Goal: Information Seeking & Learning: Learn about a topic

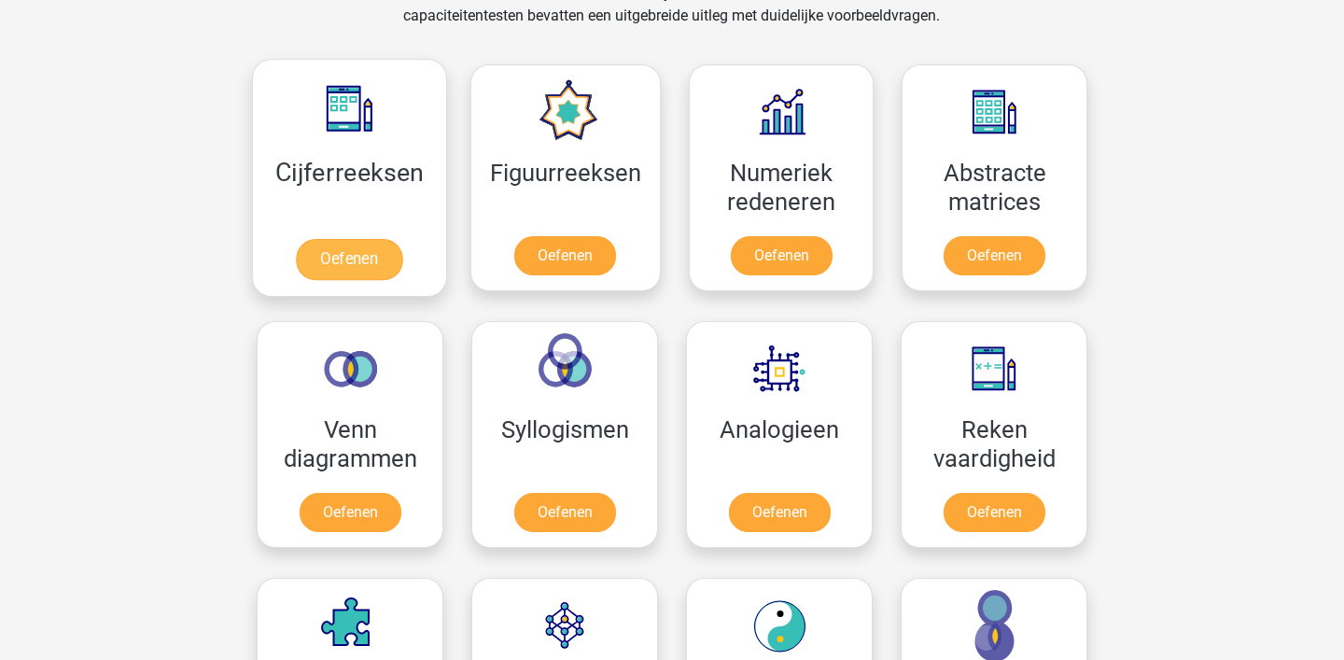
scroll to position [787, 0]
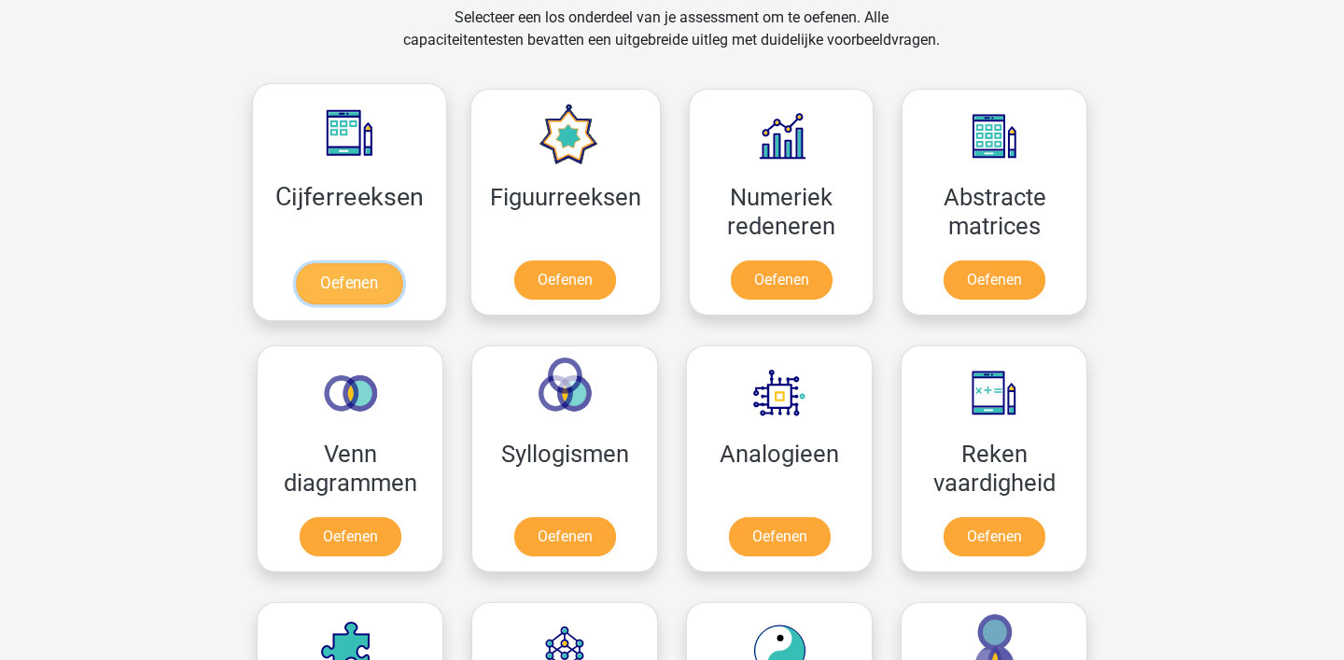
click at [345, 293] on link "Oefenen" at bounding box center [349, 283] width 106 height 41
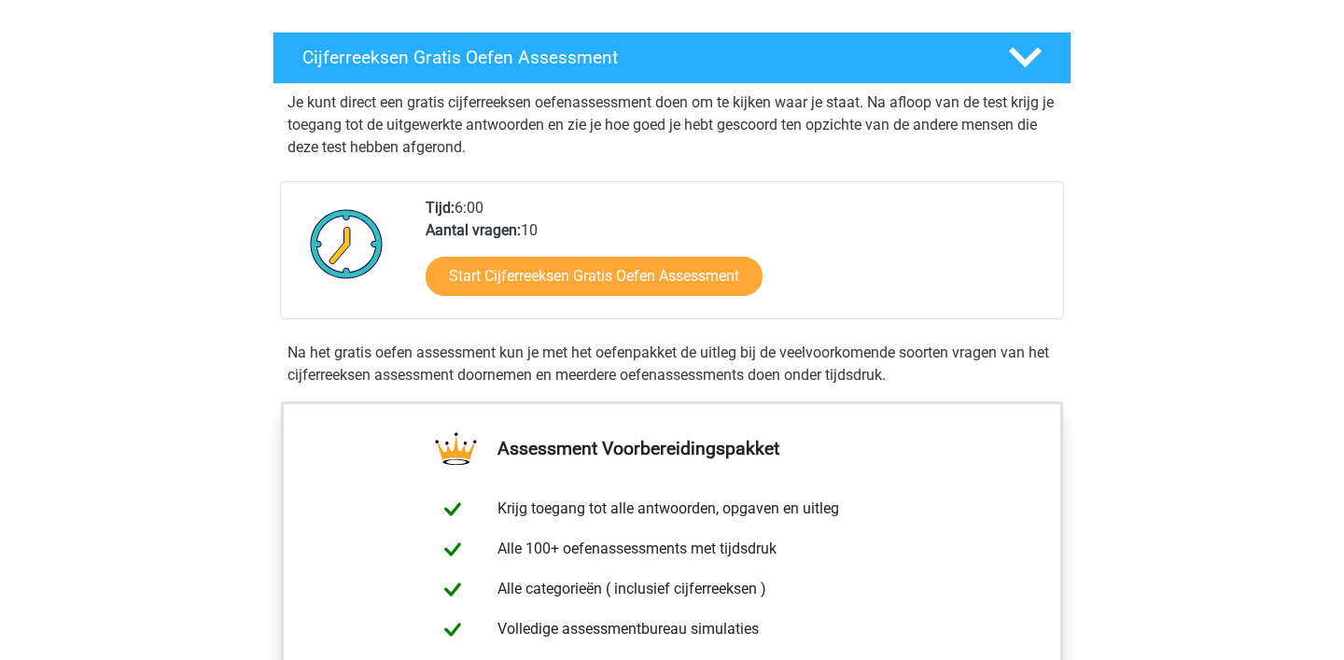
scroll to position [301, 0]
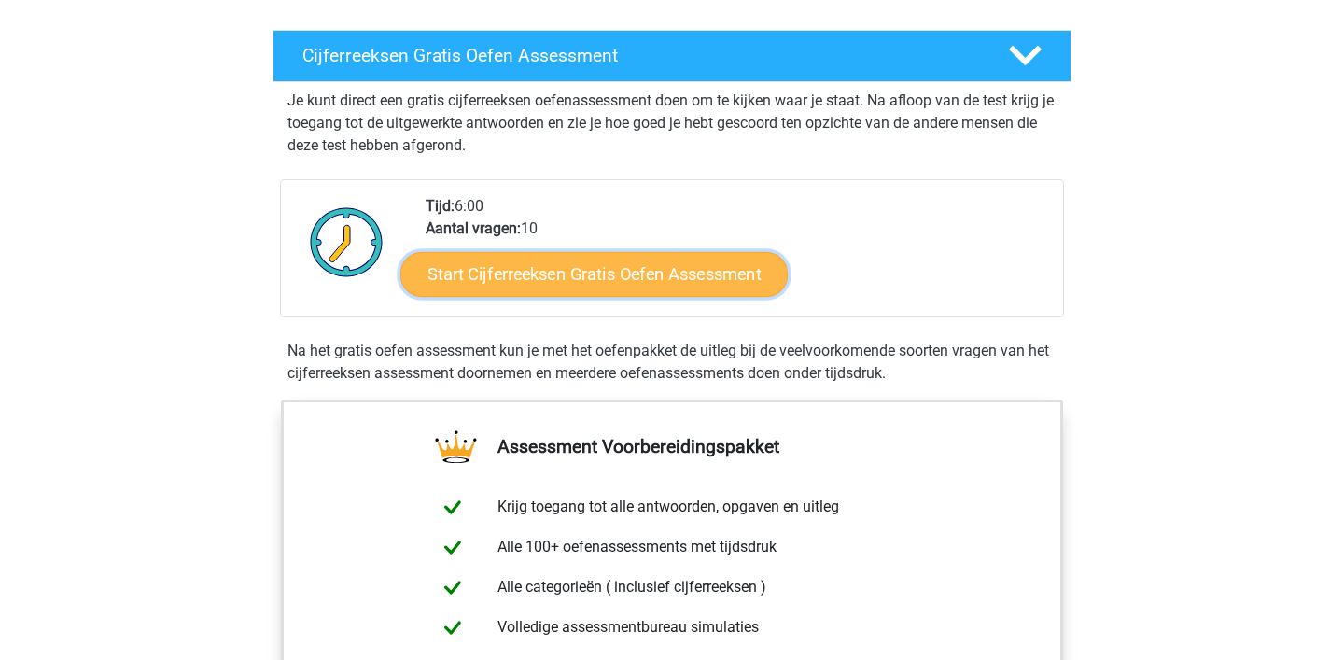
click at [482, 296] on link "Start Cijferreeksen Gratis Oefen Assessment" at bounding box center [593, 273] width 387 height 45
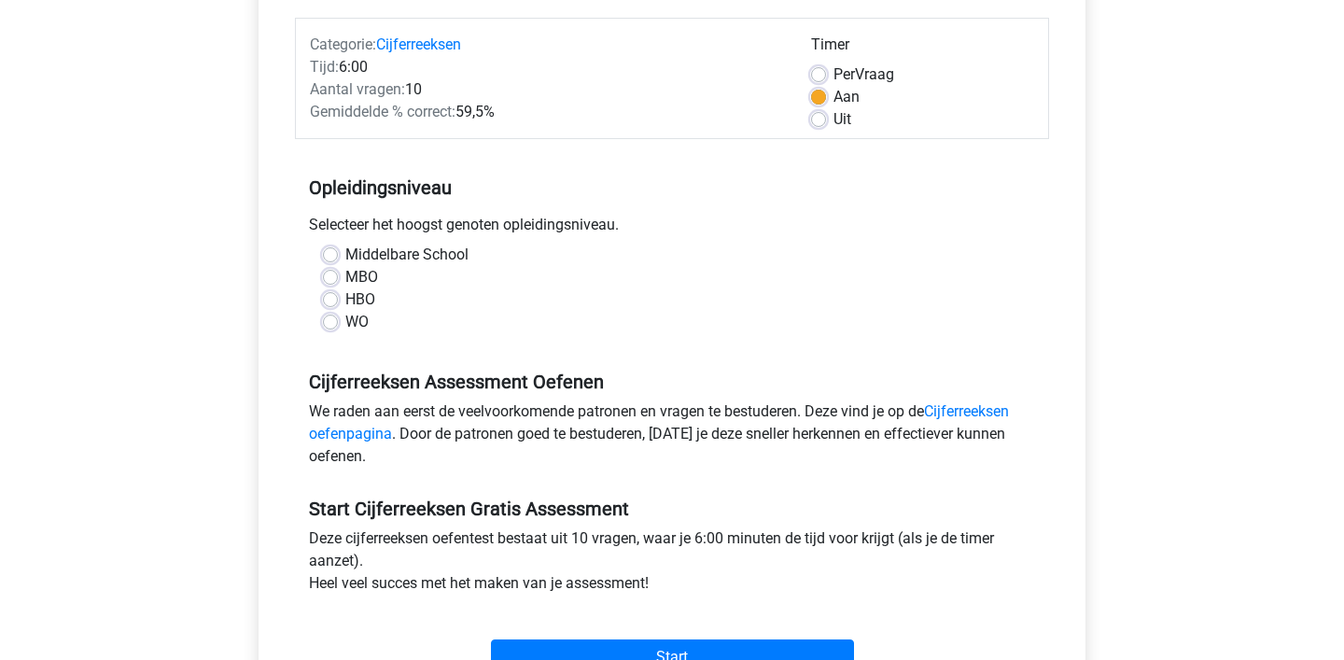
scroll to position [247, 0]
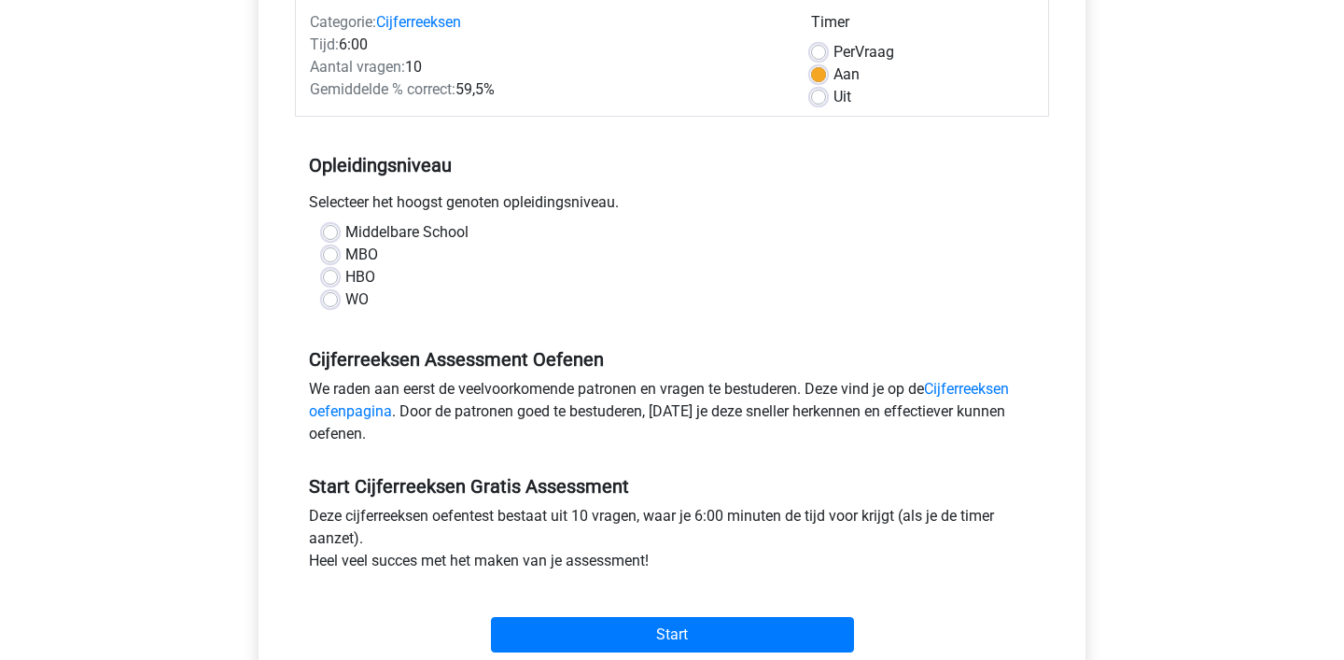
click at [345, 302] on label "WO" at bounding box center [356, 299] width 23 height 22
click at [332, 302] on input "WO" at bounding box center [330, 297] width 15 height 19
radio input "true"
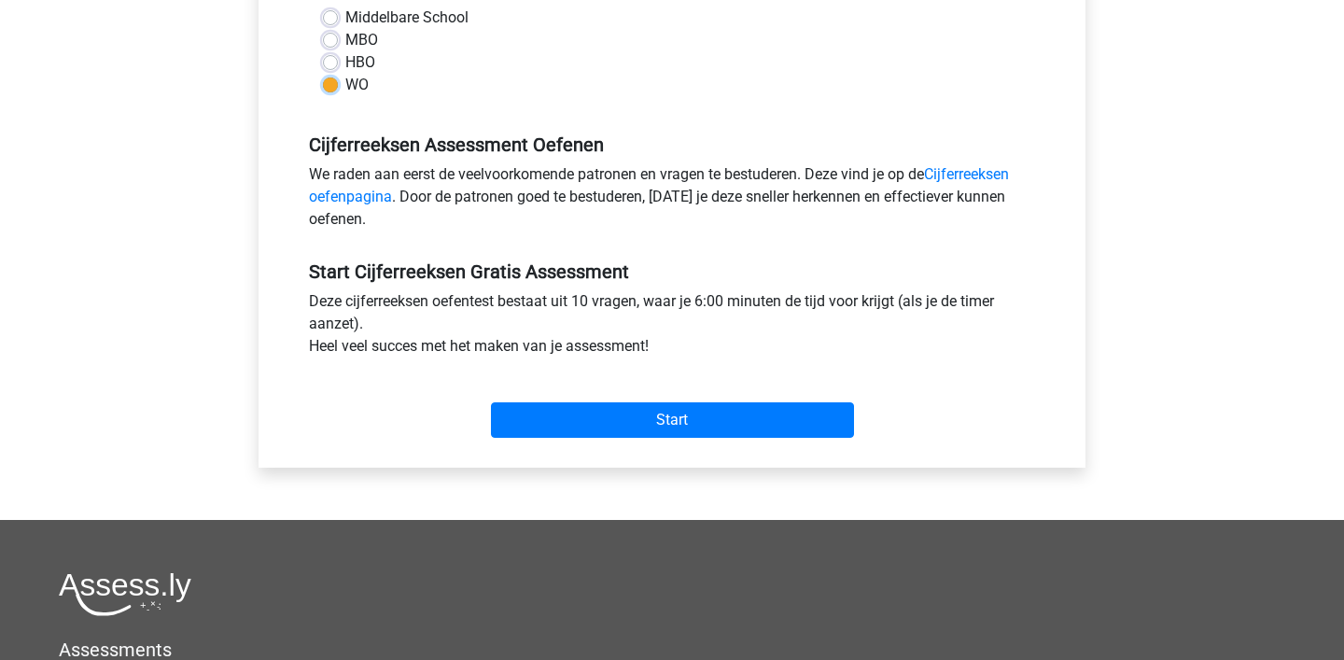
scroll to position [464, 0]
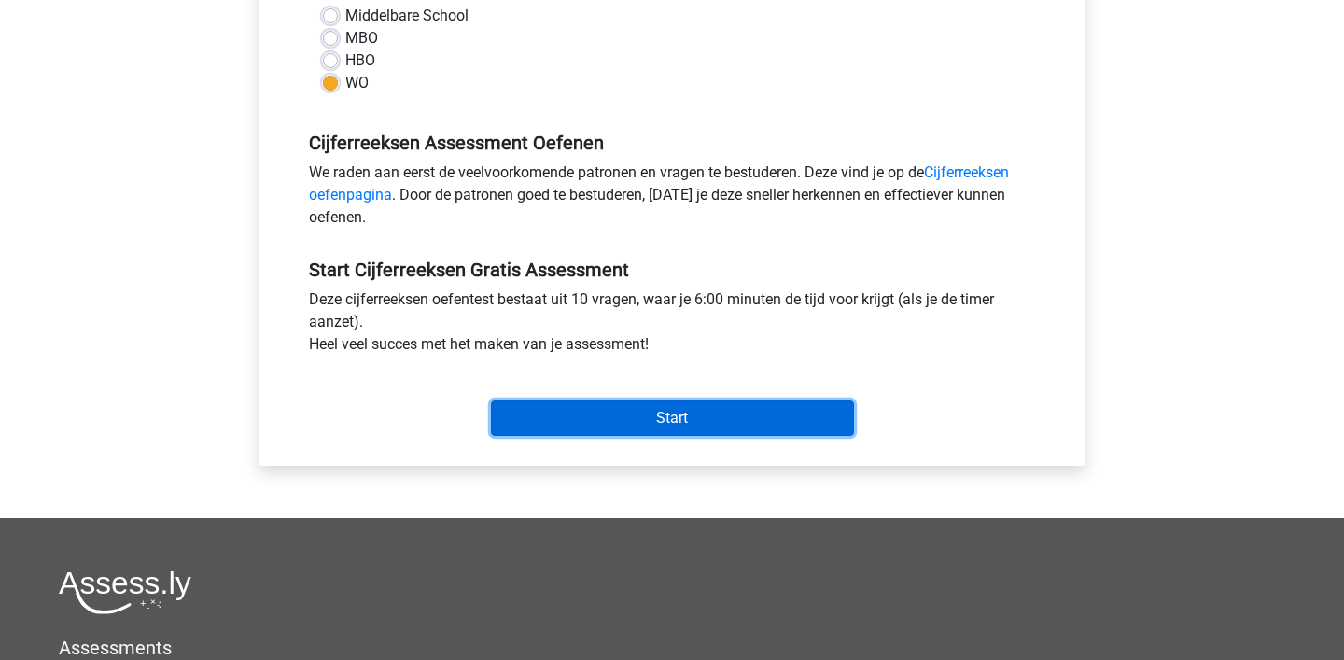
click at [626, 426] on input "Start" at bounding box center [672, 417] width 363 height 35
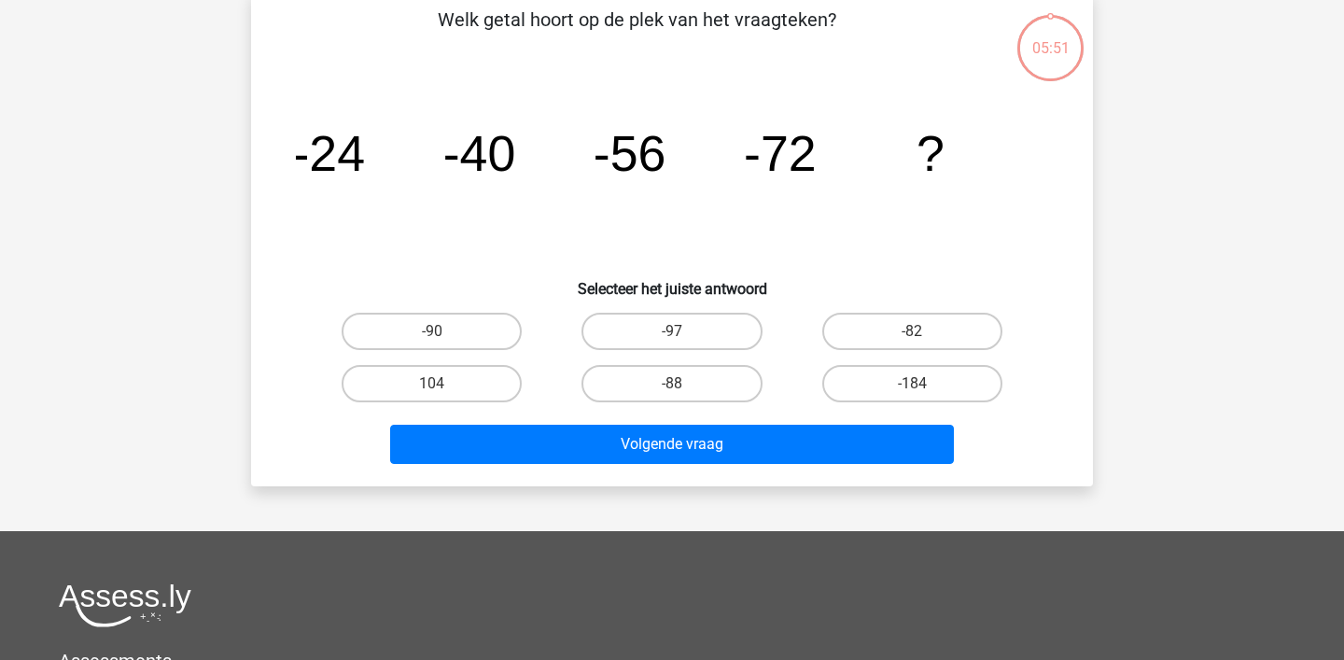
scroll to position [104, 0]
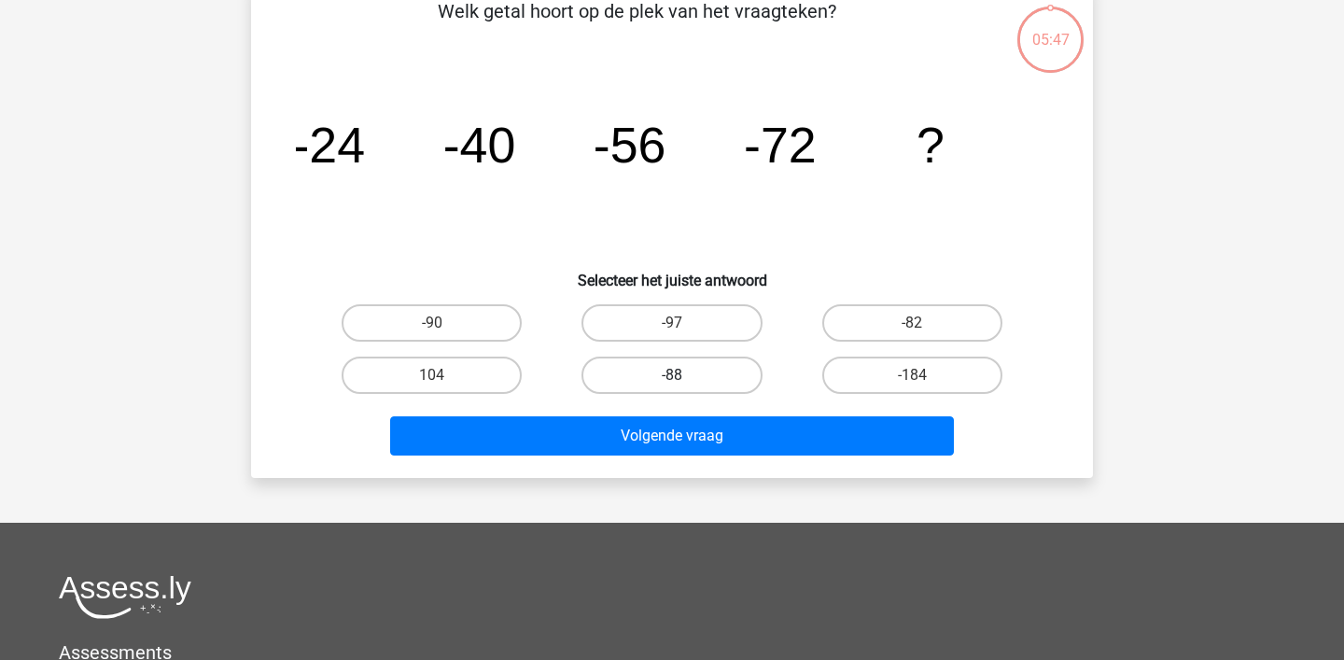
click at [666, 371] on label "-88" at bounding box center [672, 375] width 180 height 37
click at [672, 375] on input "-88" at bounding box center [678, 381] width 12 height 12
radio input "true"
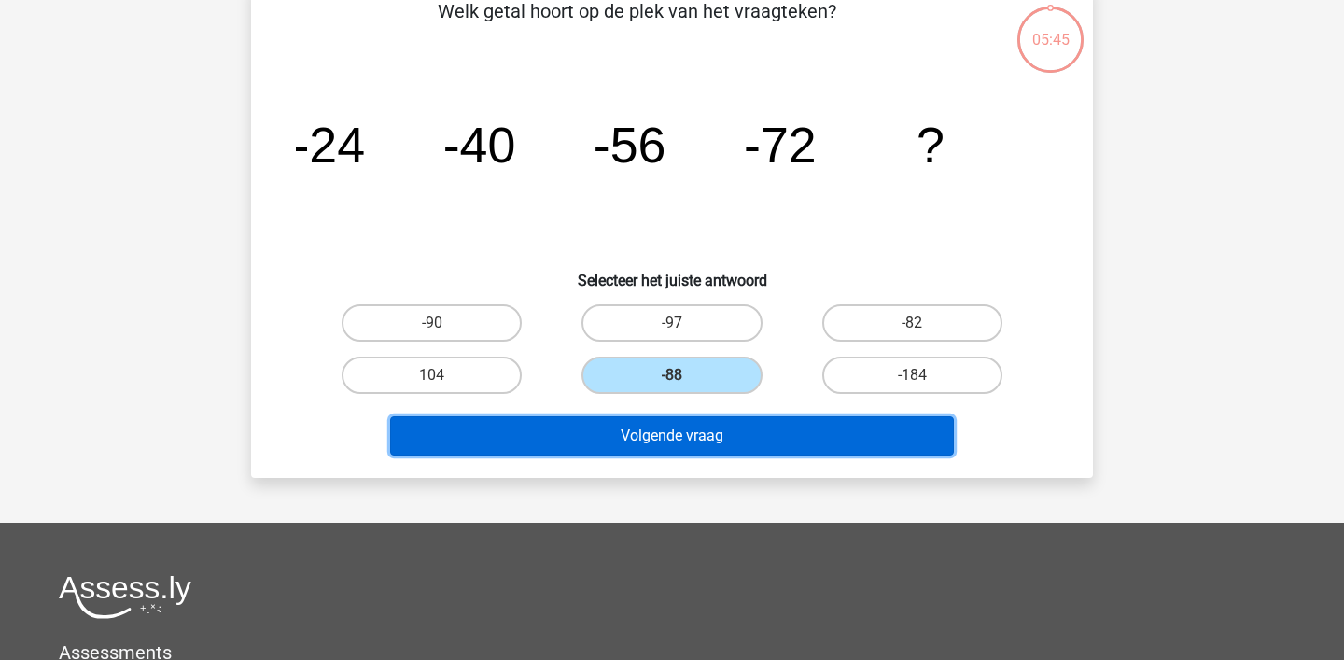
click at [668, 442] on button "Volgende vraag" at bounding box center [672, 435] width 565 height 39
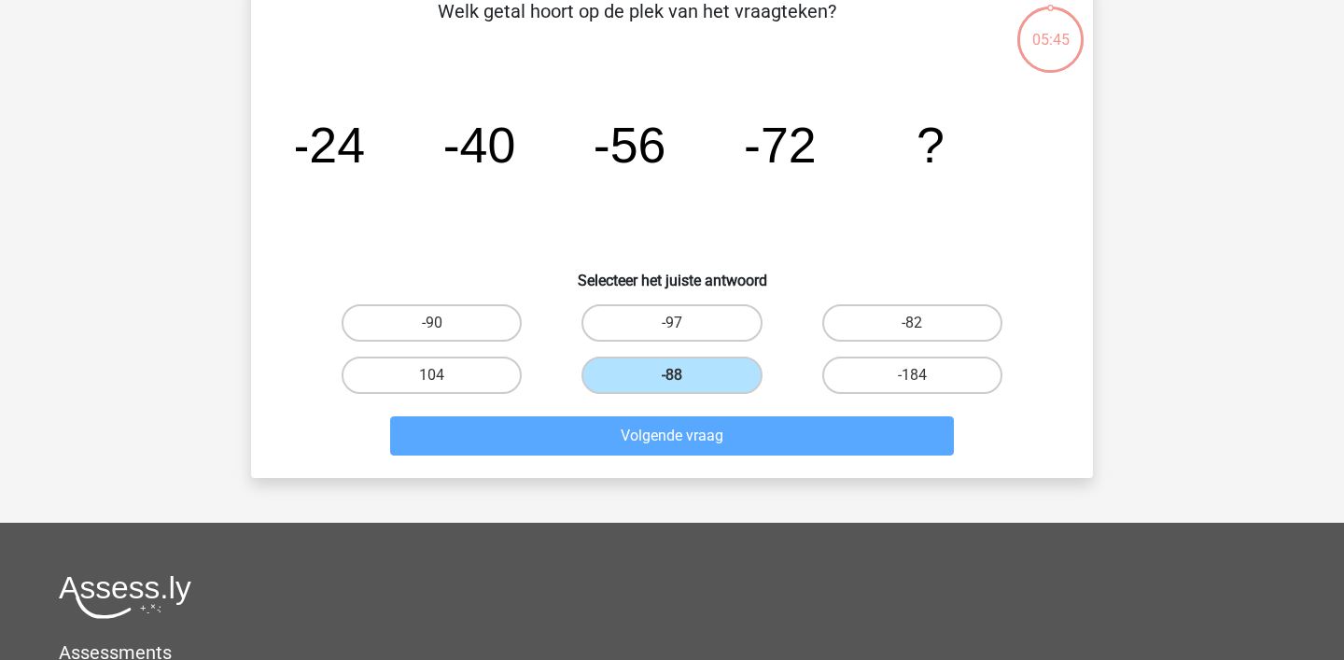
scroll to position [86, 0]
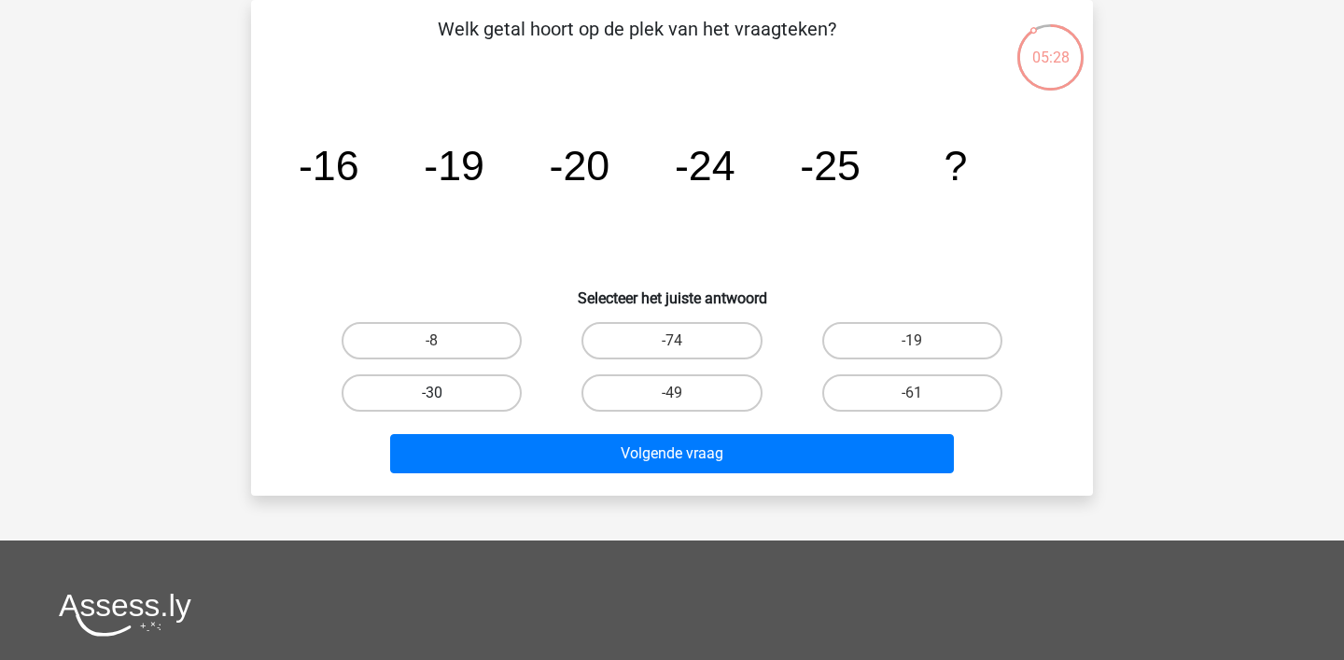
click at [429, 395] on label "-30" at bounding box center [432, 392] width 180 height 37
click at [432, 395] on input "-30" at bounding box center [438, 399] width 12 height 12
radio input "true"
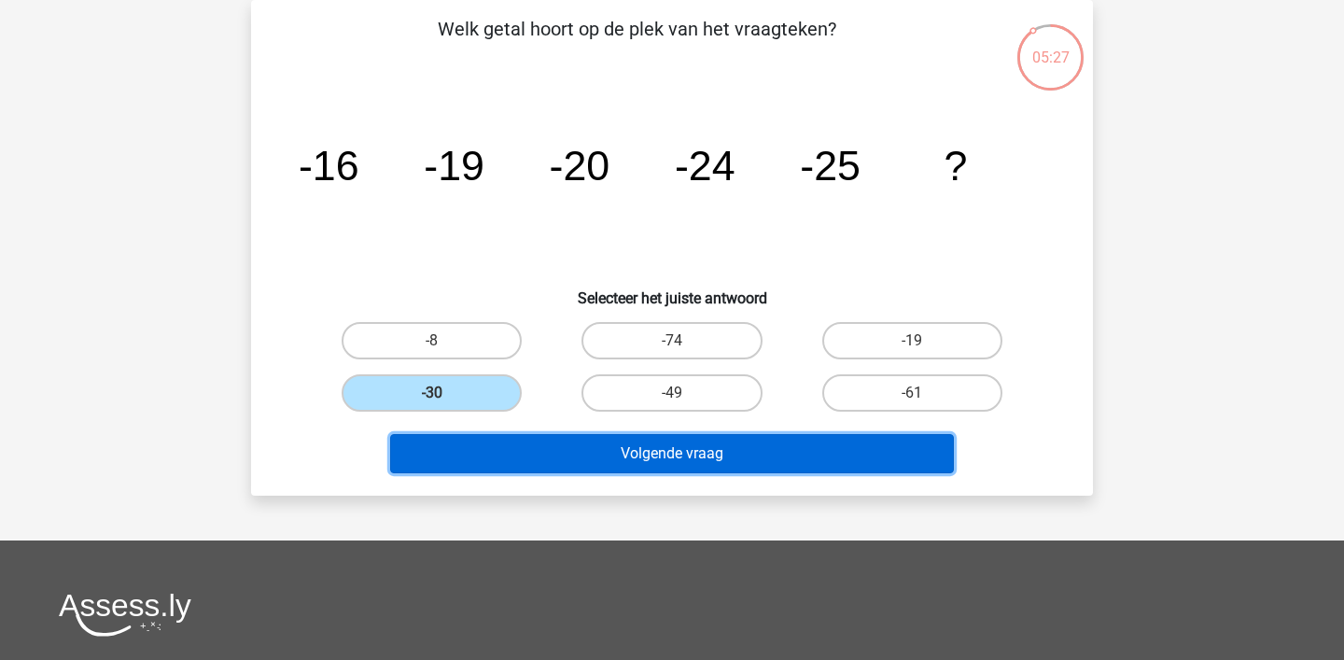
click at [618, 448] on button "Volgende vraag" at bounding box center [672, 453] width 565 height 39
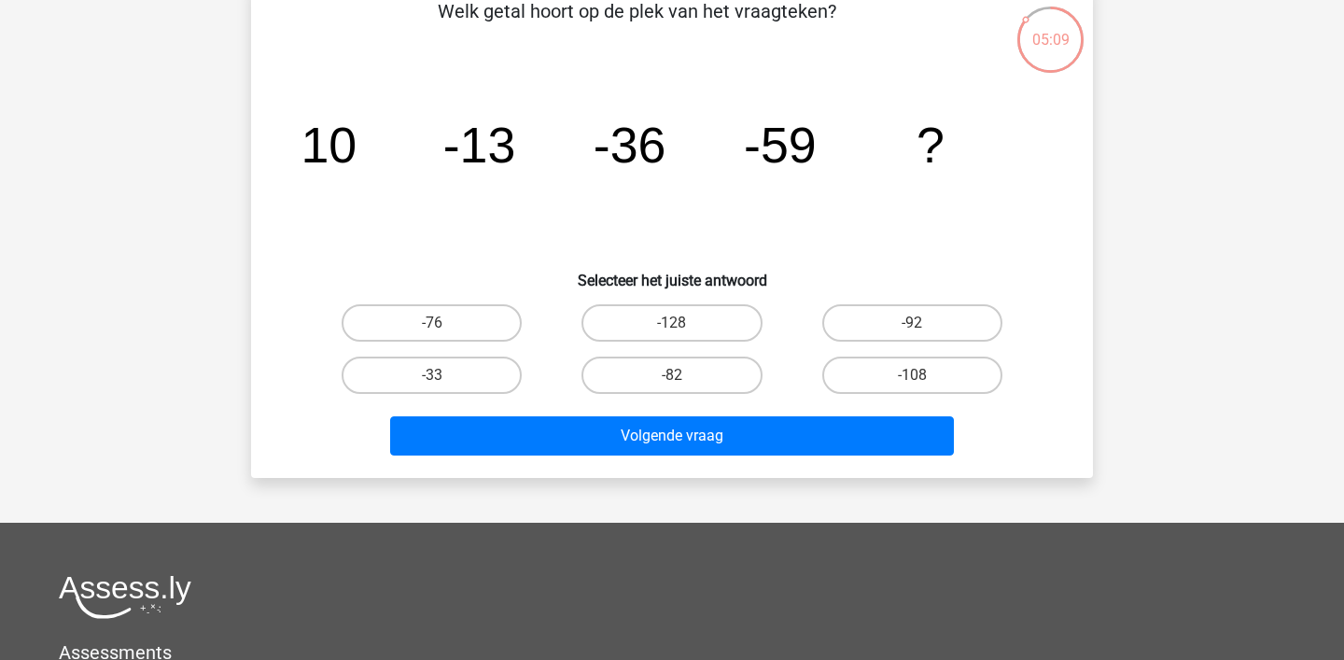
scroll to position [119, 0]
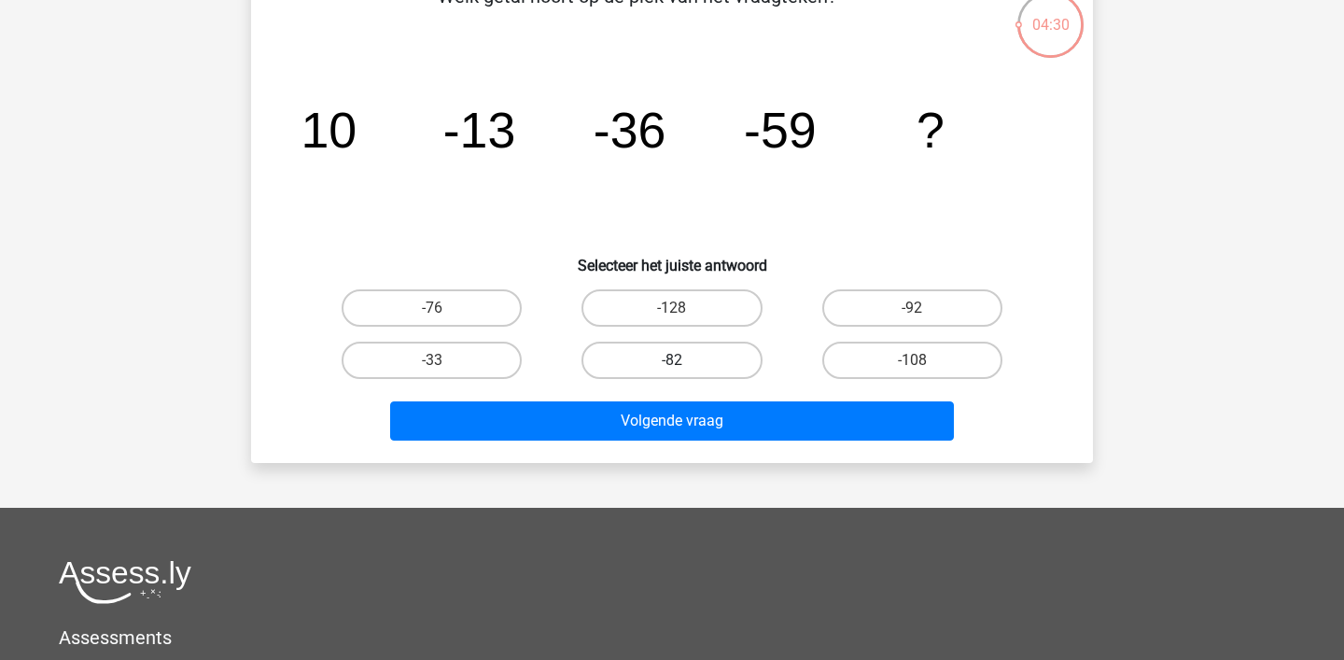
click at [668, 364] on label "-82" at bounding box center [672, 360] width 180 height 37
click at [672, 364] on input "-82" at bounding box center [678, 366] width 12 height 12
radio input "true"
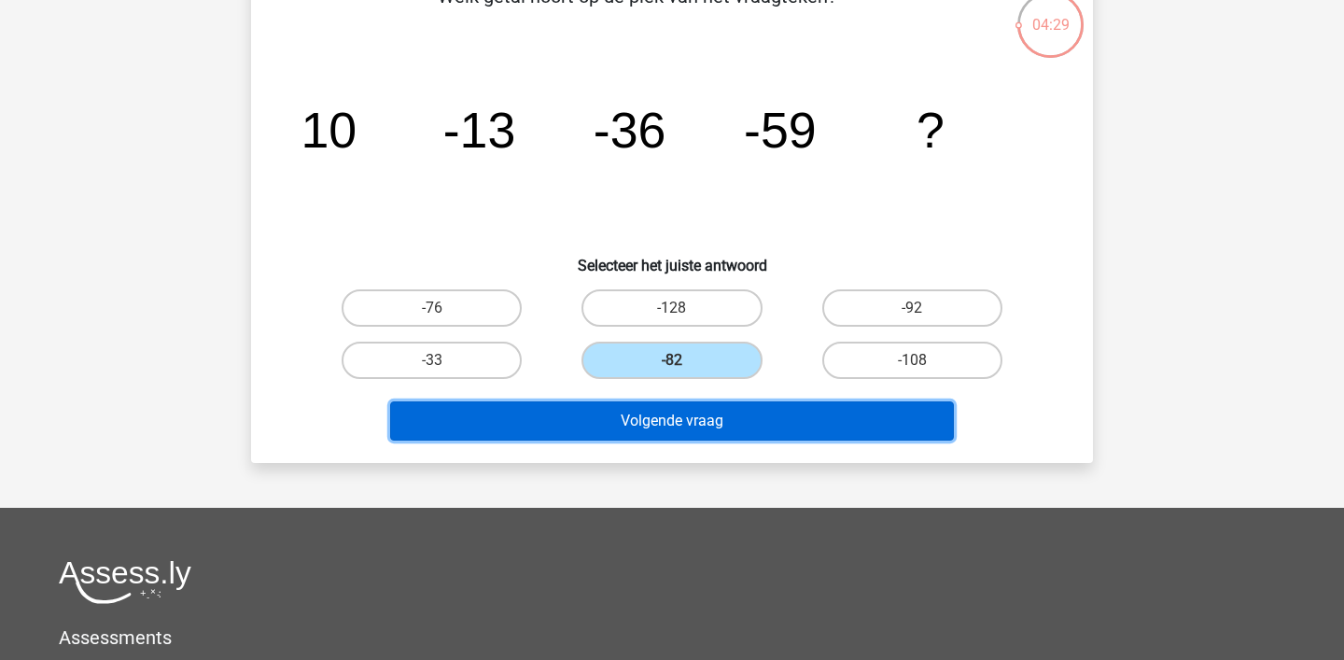
click at [656, 409] on button "Volgende vraag" at bounding box center [672, 420] width 565 height 39
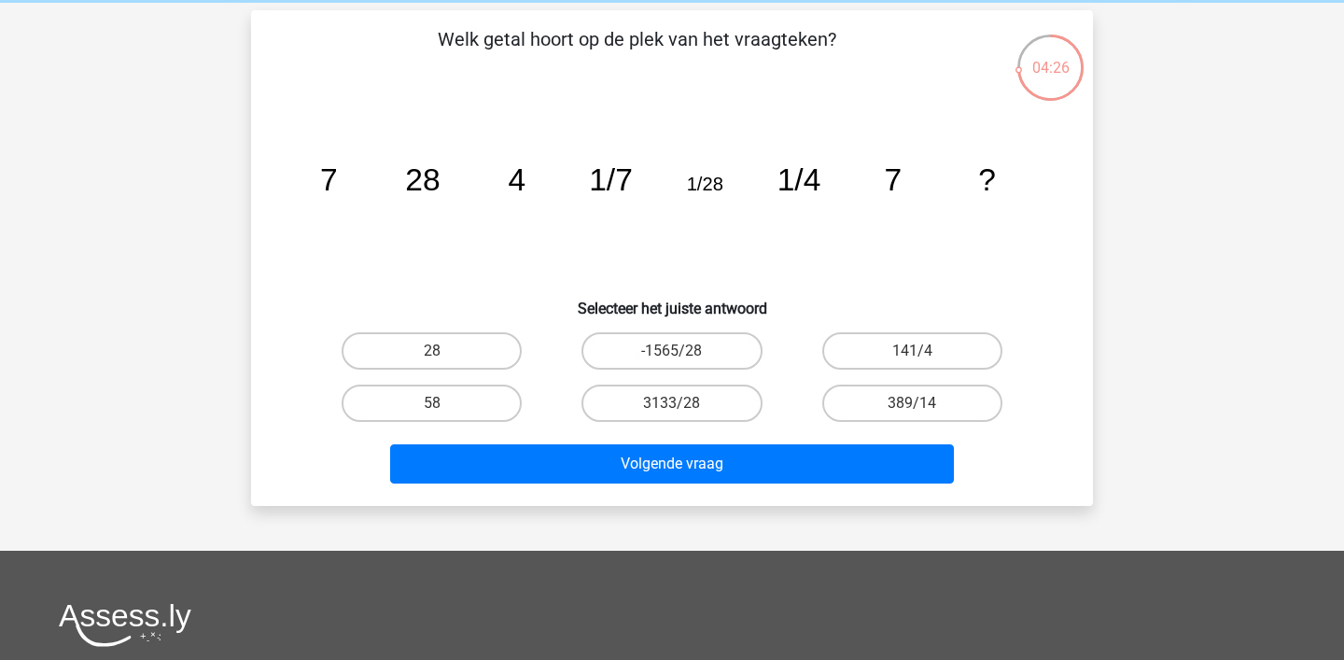
scroll to position [68, 0]
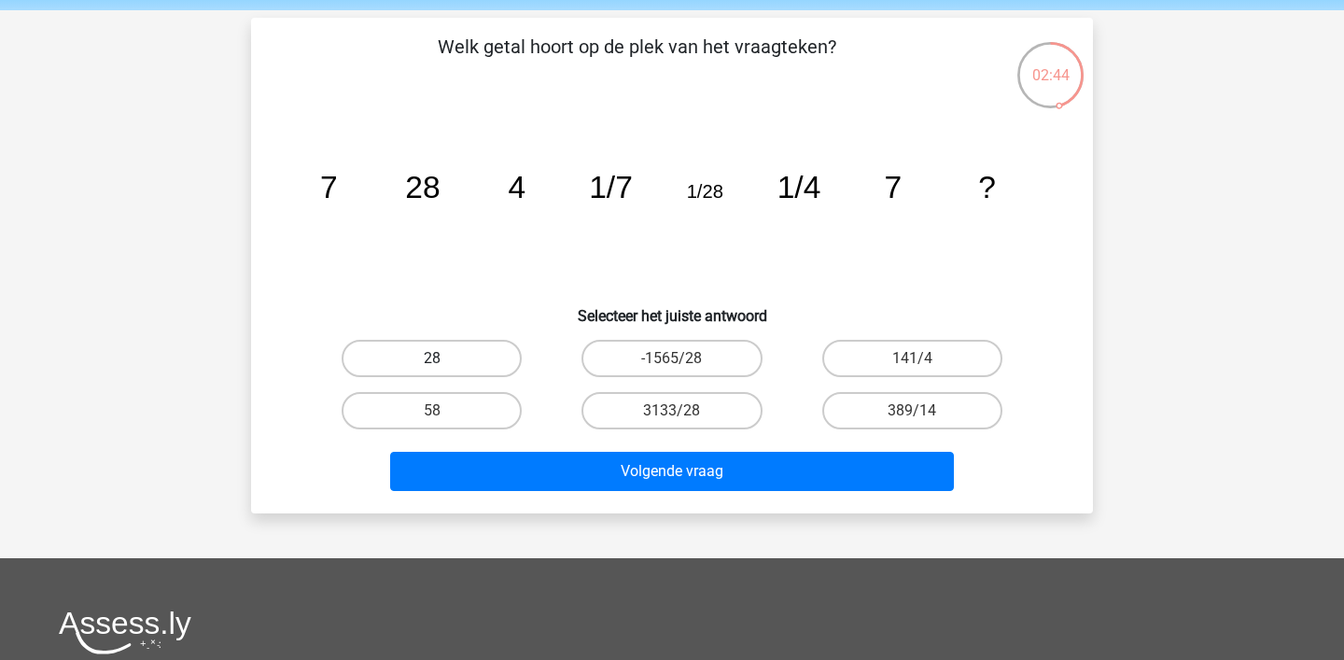
click at [428, 346] on label "28" at bounding box center [432, 358] width 180 height 37
click at [432, 358] on input "28" at bounding box center [438, 364] width 12 height 12
radio input "true"
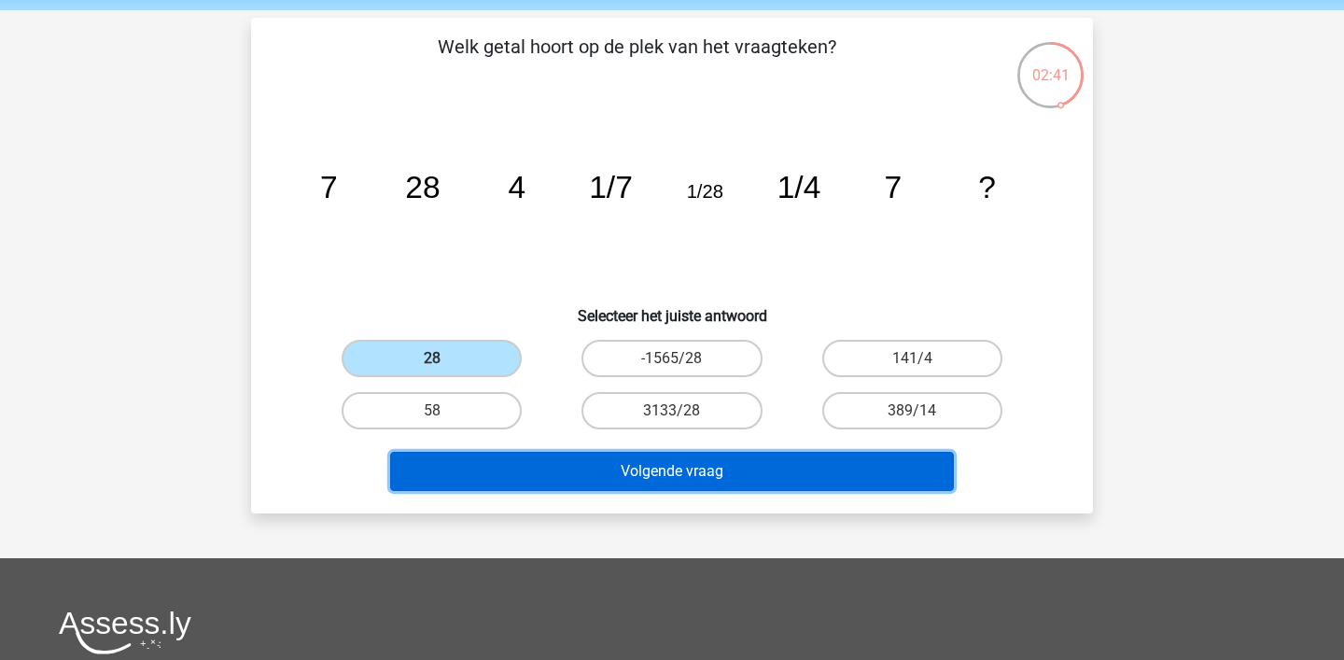
click at [650, 477] on button "Volgende vraag" at bounding box center [672, 471] width 565 height 39
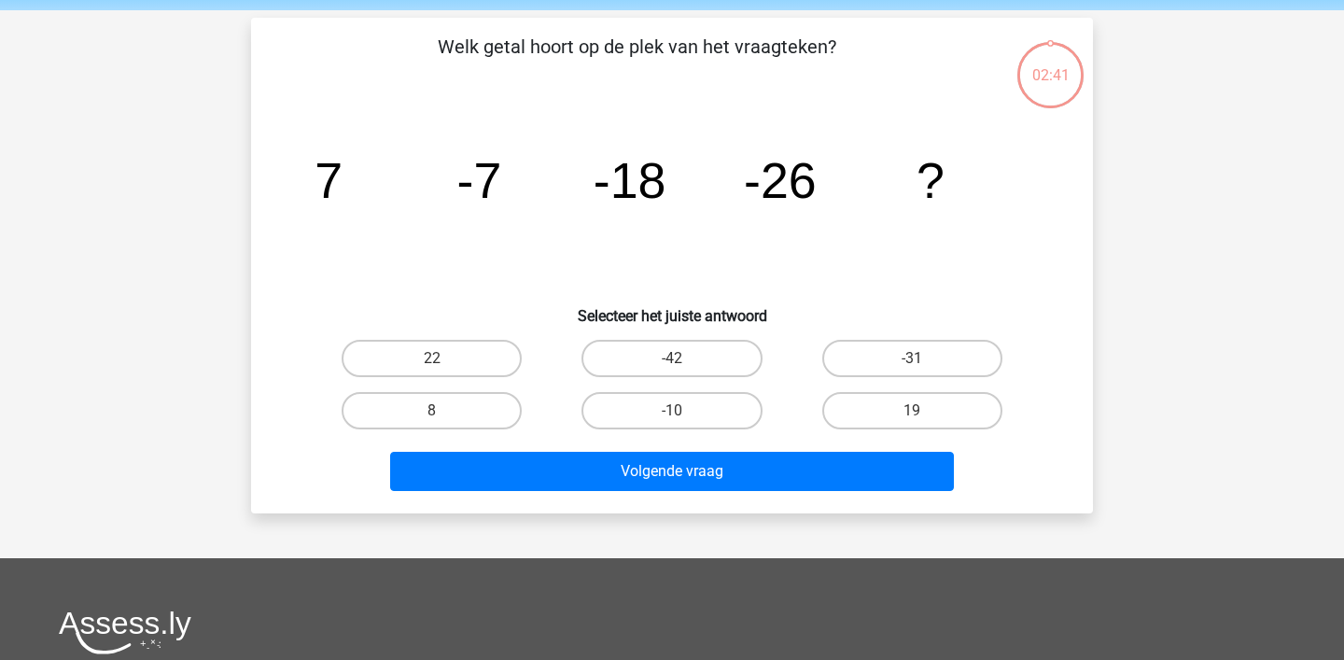
scroll to position [86, 0]
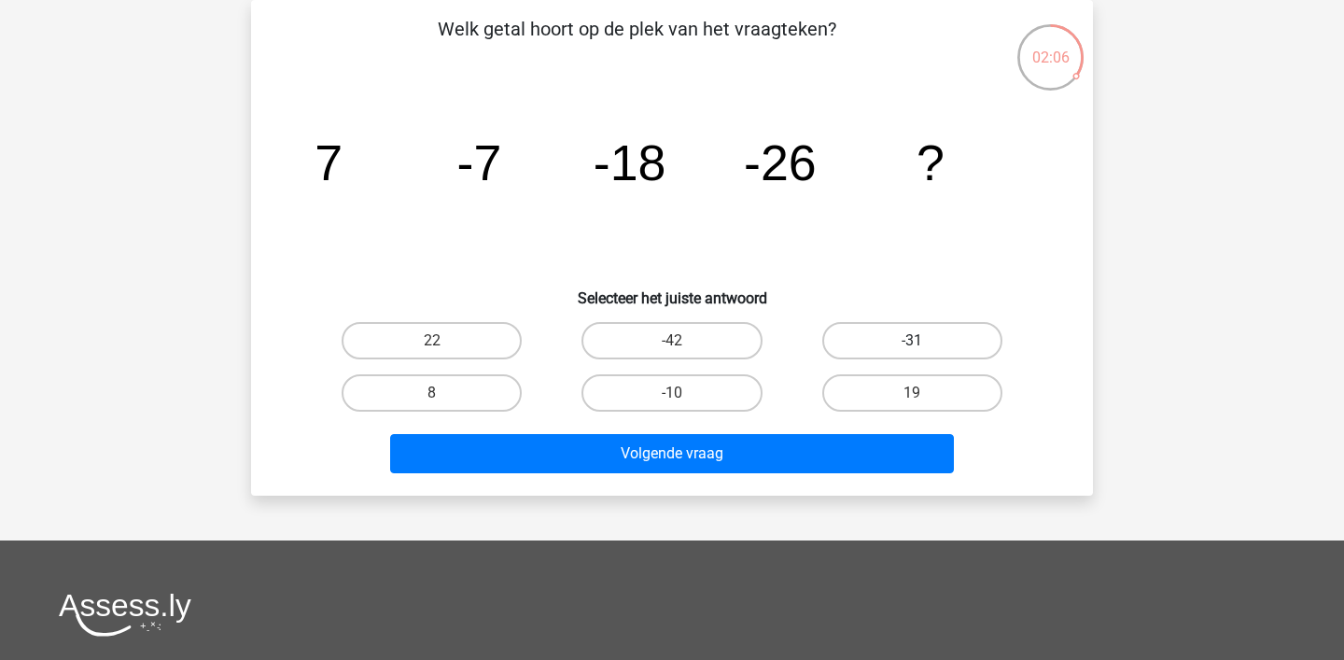
click at [899, 330] on label "-31" at bounding box center [912, 340] width 180 height 37
click at [912, 341] on input "-31" at bounding box center [918, 347] width 12 height 12
radio input "true"
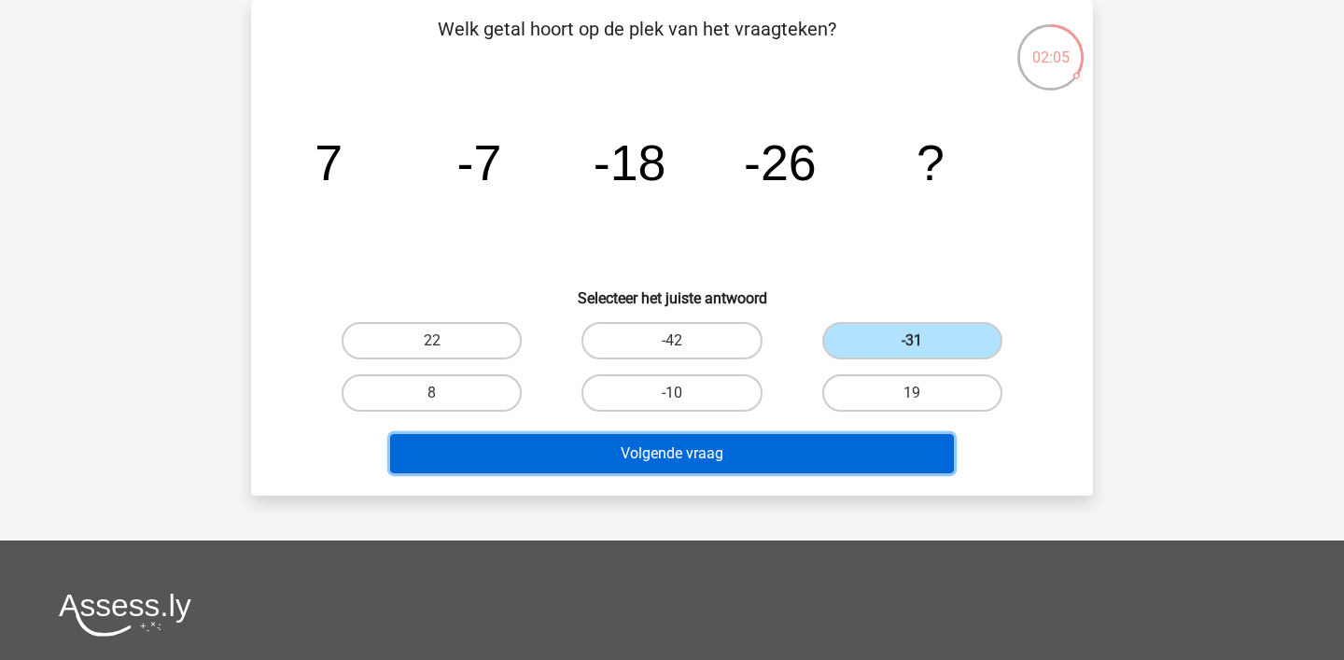
click at [785, 441] on button "Volgende vraag" at bounding box center [672, 453] width 565 height 39
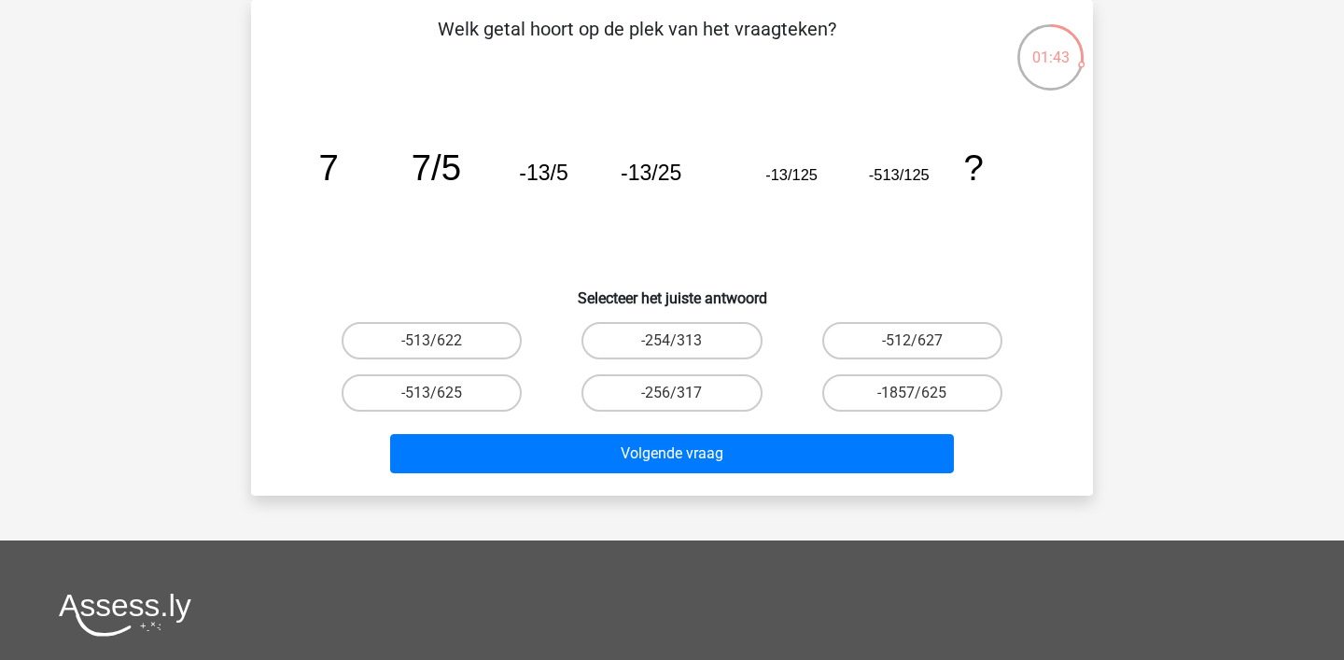
click at [902, 200] on icon "image/svg+xml 7 7/5 -13/5 -13/25 -13/125 -513/125 ?" at bounding box center [672, 180] width 752 height 189
click at [491, 387] on label "-513/625" at bounding box center [432, 392] width 180 height 37
click at [444, 393] on input "-513/625" at bounding box center [438, 399] width 12 height 12
radio input "true"
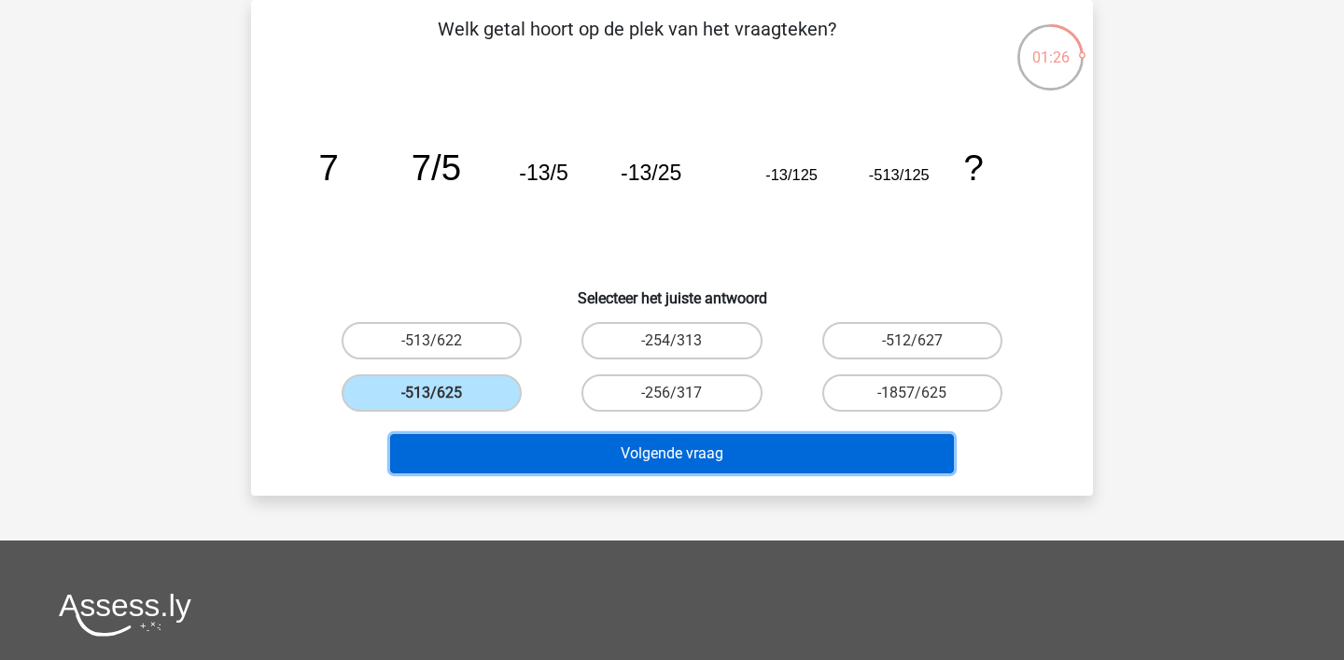
click at [672, 456] on button "Volgende vraag" at bounding box center [672, 453] width 565 height 39
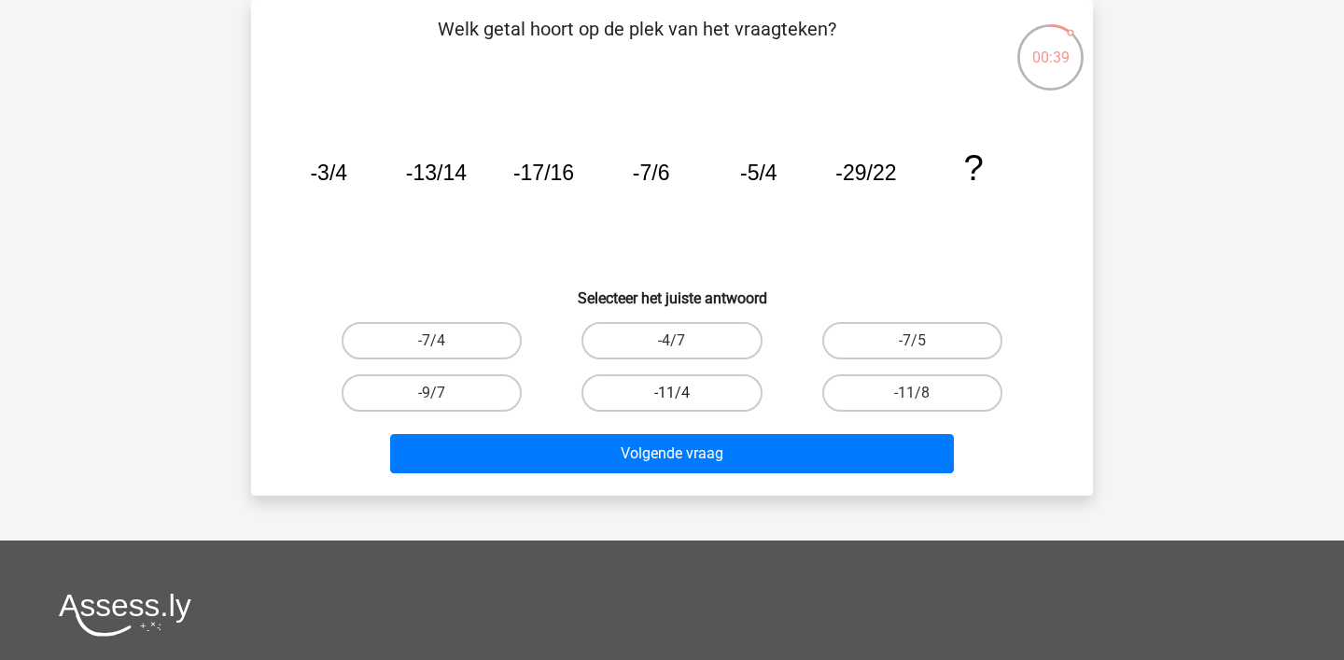
click at [707, 390] on label "-11/4" at bounding box center [672, 392] width 180 height 37
click at [684, 393] on input "-11/4" at bounding box center [678, 399] width 12 height 12
radio input "true"
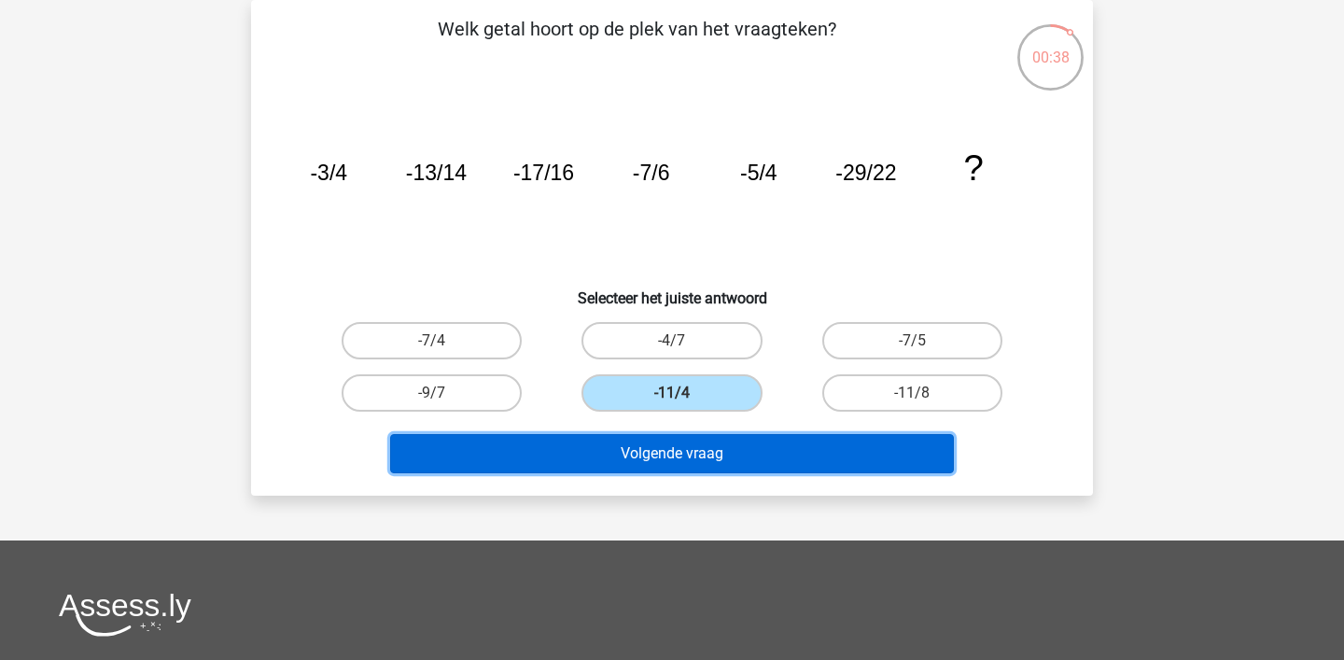
click at [738, 456] on button "Volgende vraag" at bounding box center [672, 453] width 565 height 39
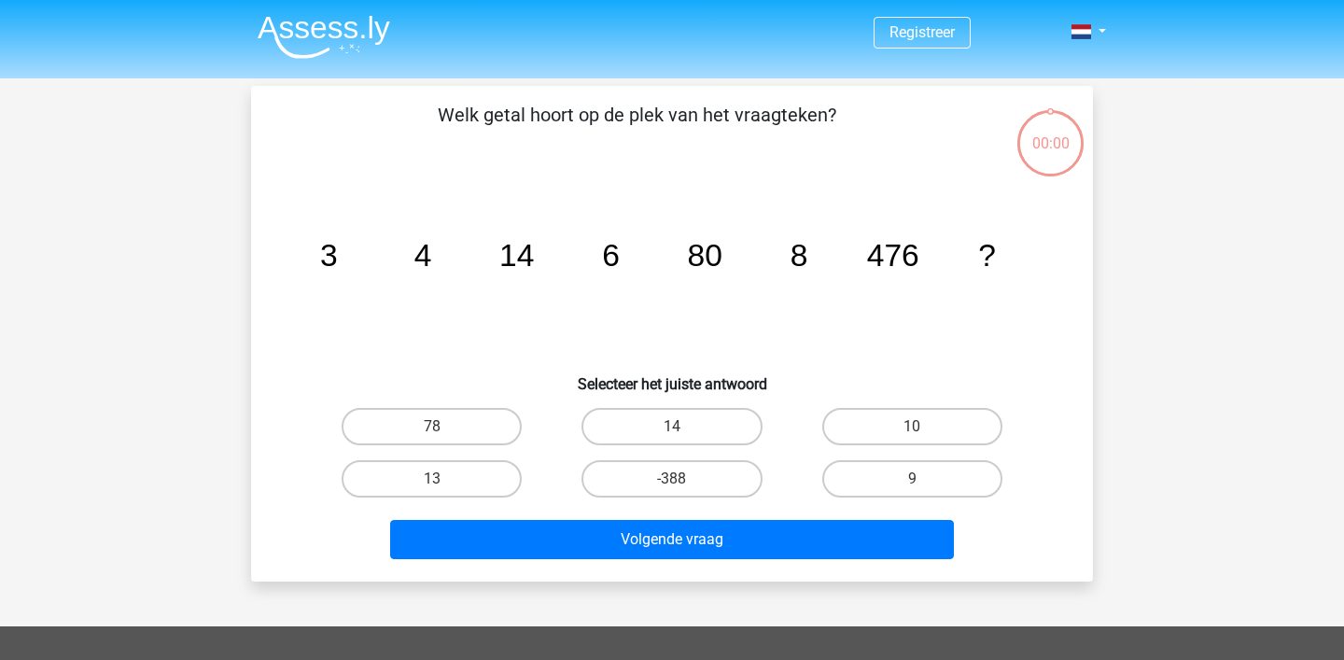
scroll to position [86, 0]
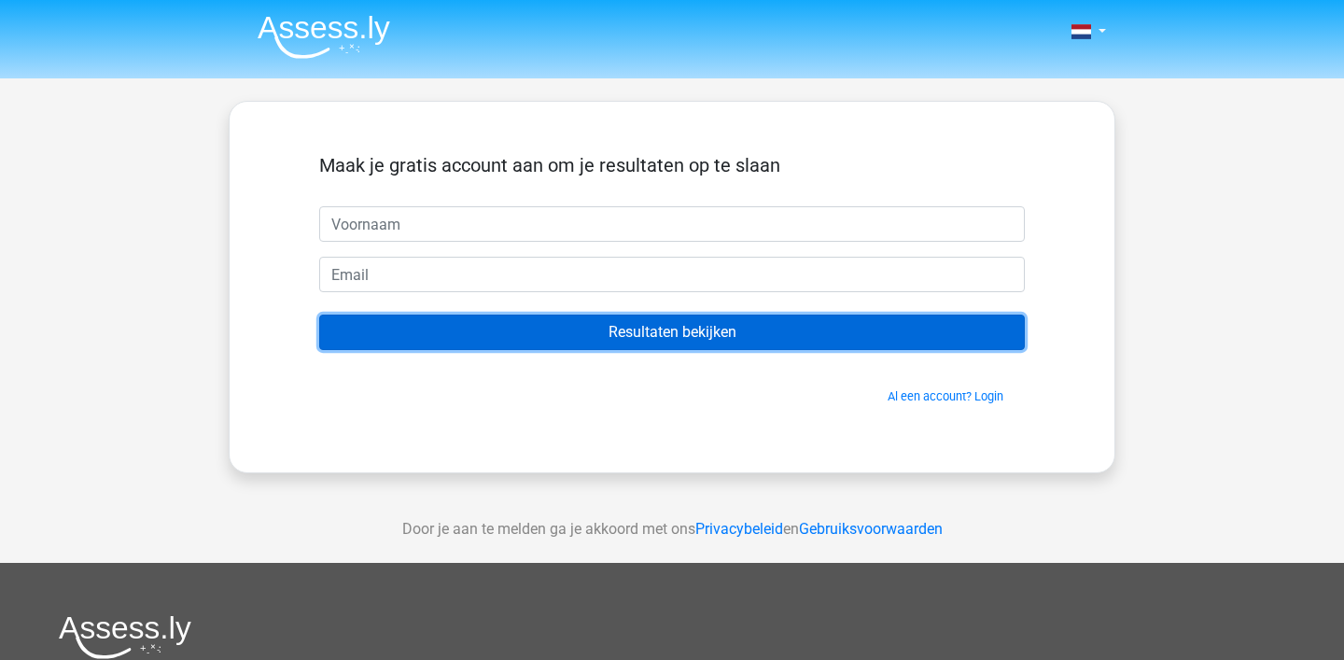
click at [727, 335] on input "Resultaten bekijken" at bounding box center [672, 332] width 706 height 35
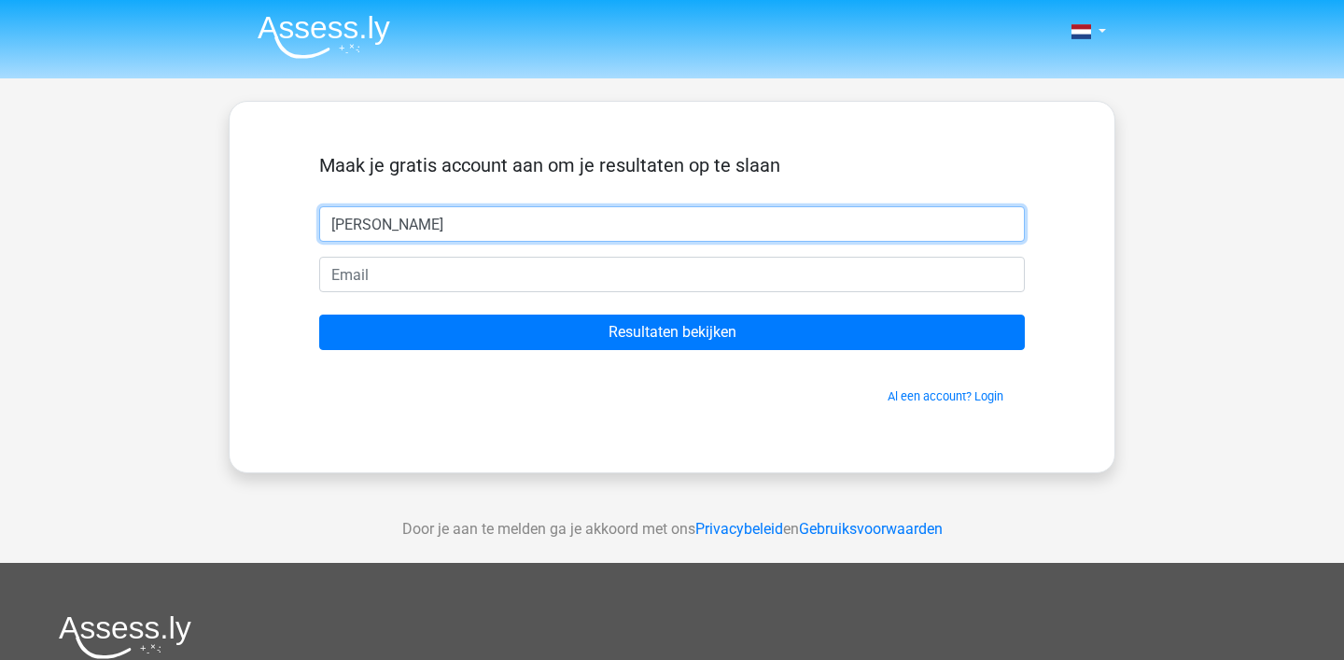
type input "[PERSON_NAME]"
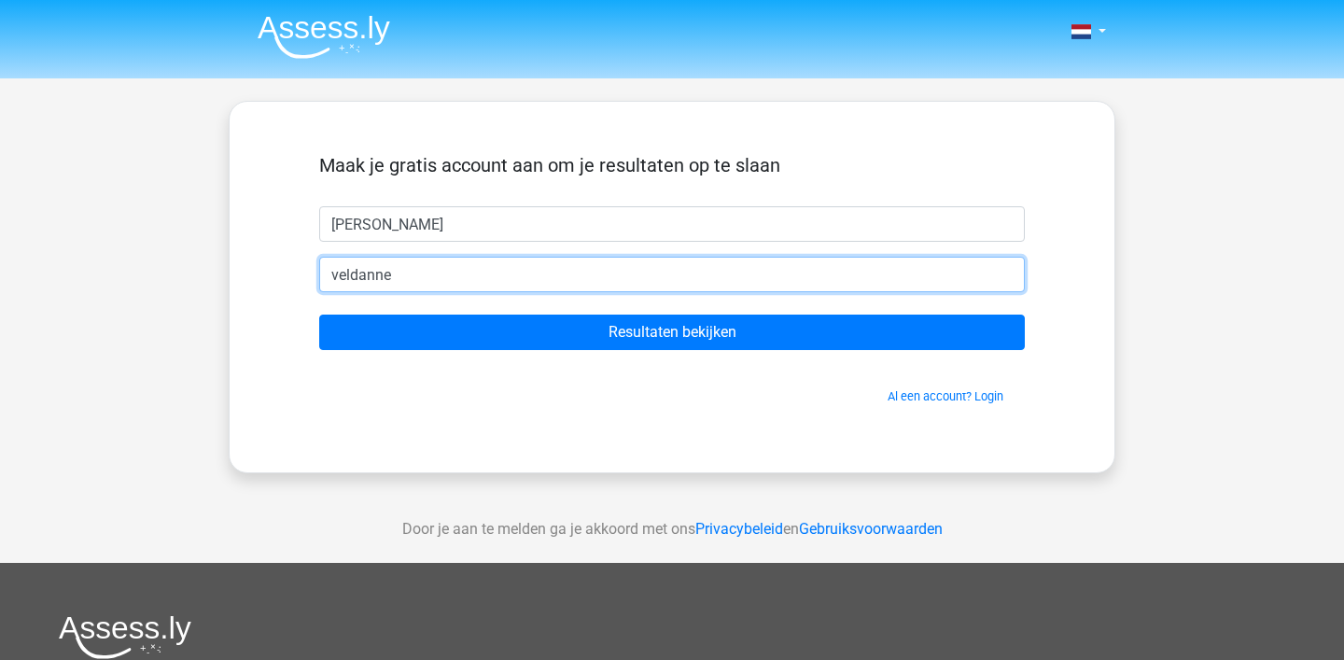
type input "[EMAIL_ADDRESS][DOMAIN_NAME]"
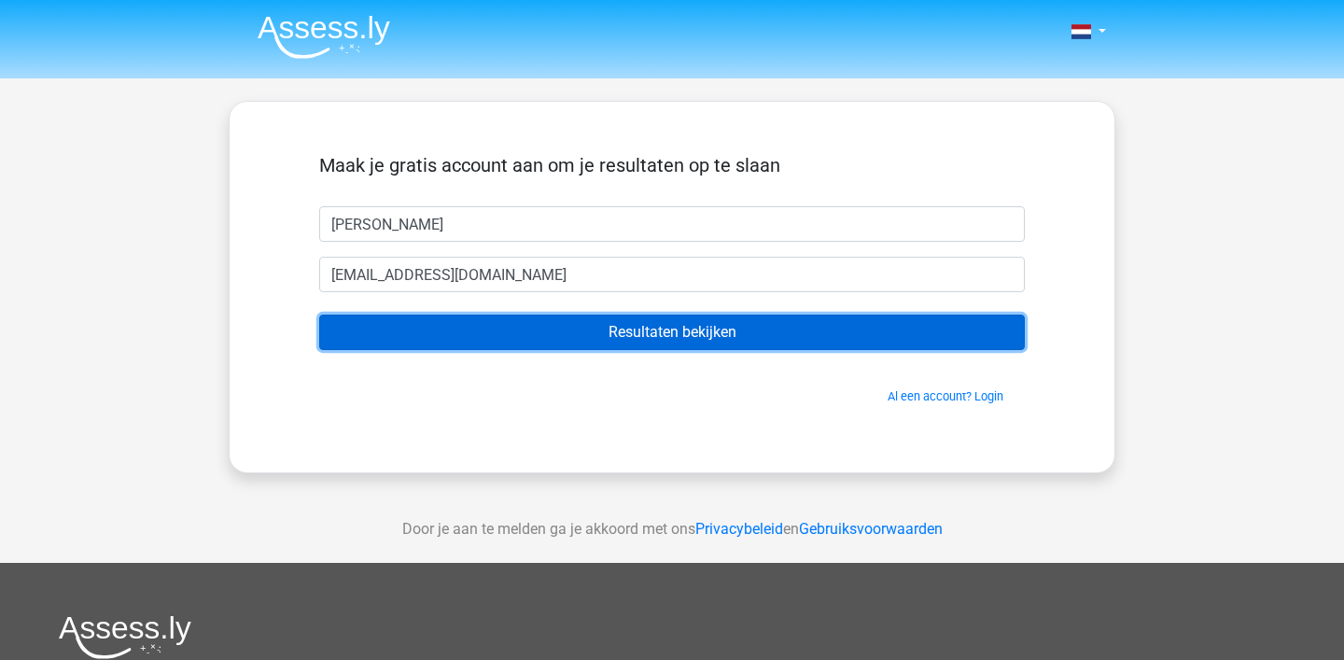
click at [548, 333] on input "Resultaten bekijken" at bounding box center [672, 332] width 706 height 35
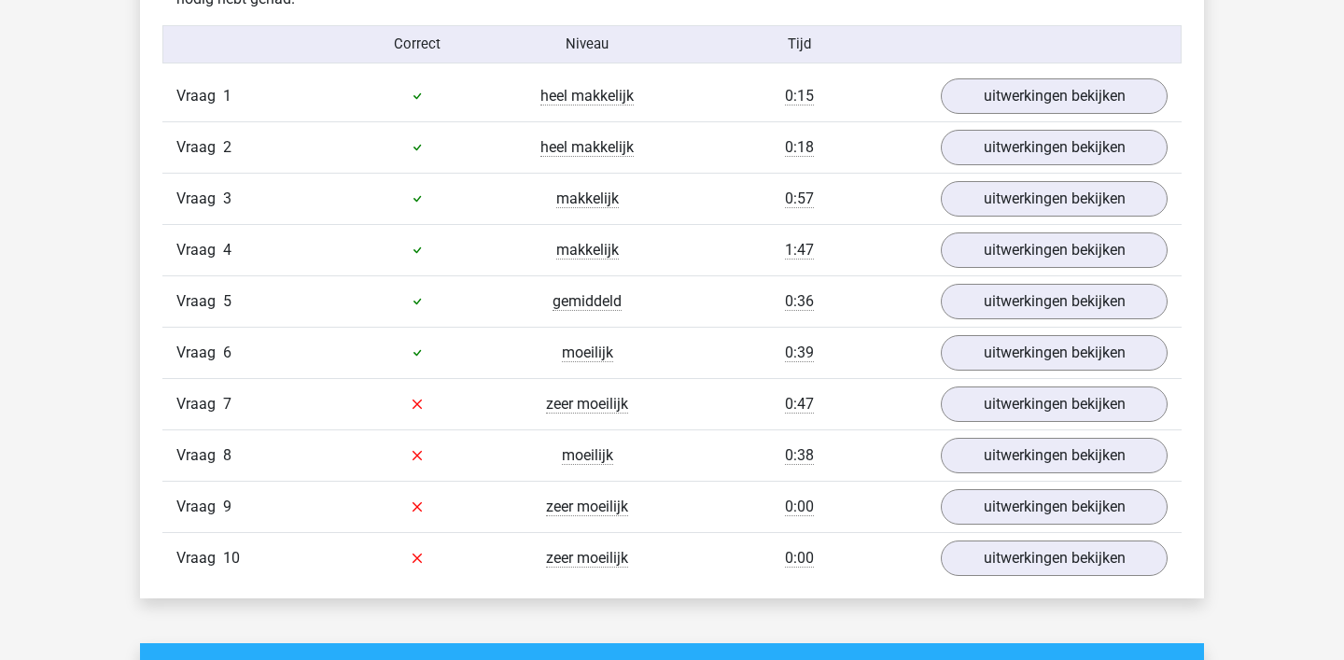
scroll to position [1541, 0]
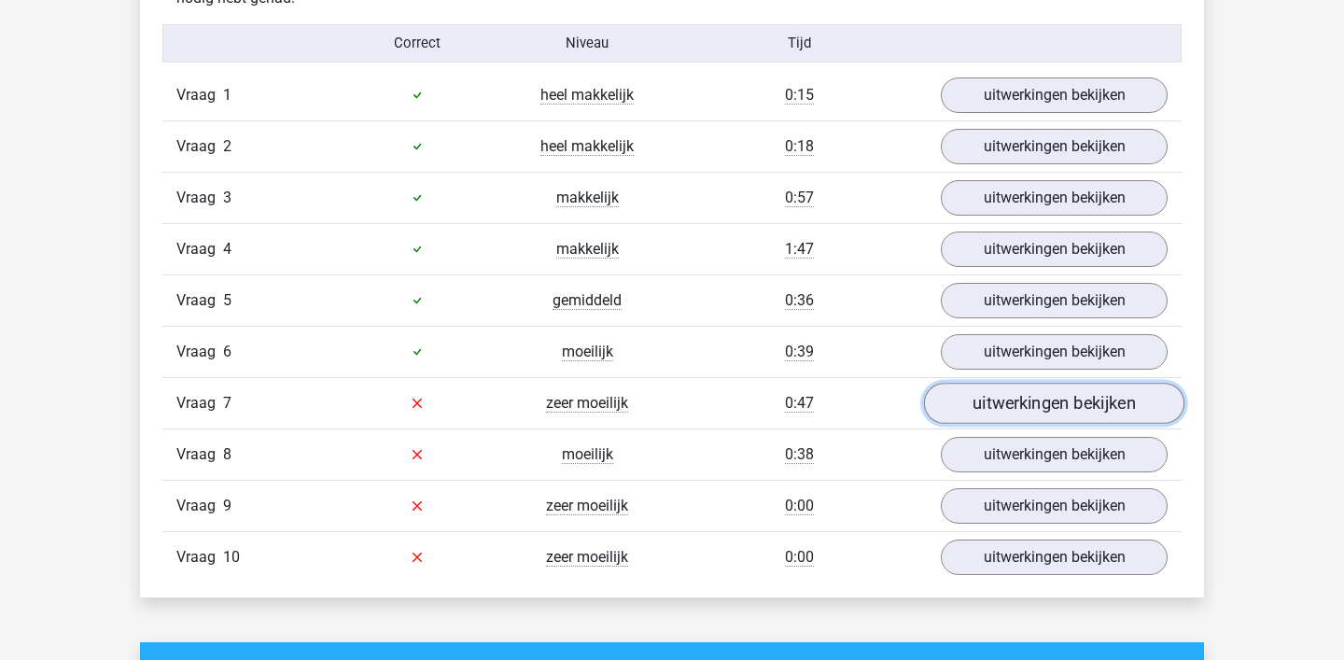
click at [1018, 401] on link "uitwerkingen bekijken" at bounding box center [1054, 403] width 260 height 41
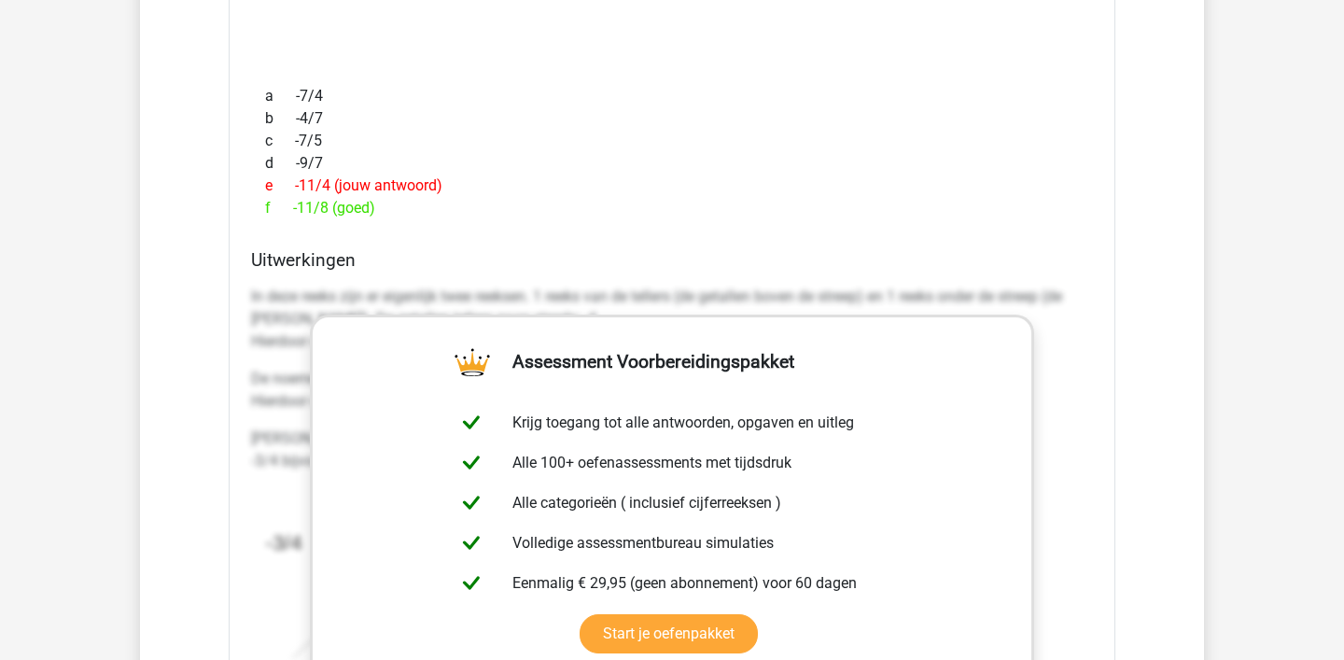
scroll to position [2155, 0]
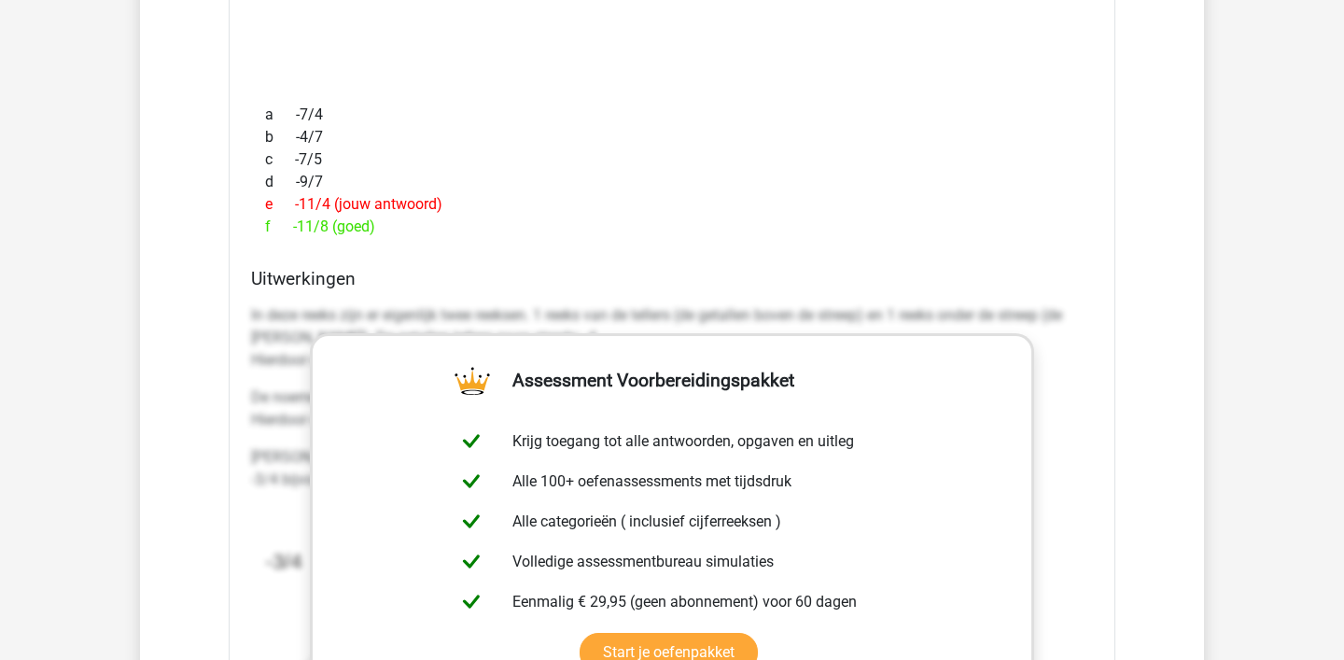
click at [861, 247] on div "Welk getal hoort op de plek van het vraagteken? image/svg+xml -3/4 -13/14 -17/1…" at bounding box center [672, 390] width 887 height 1107
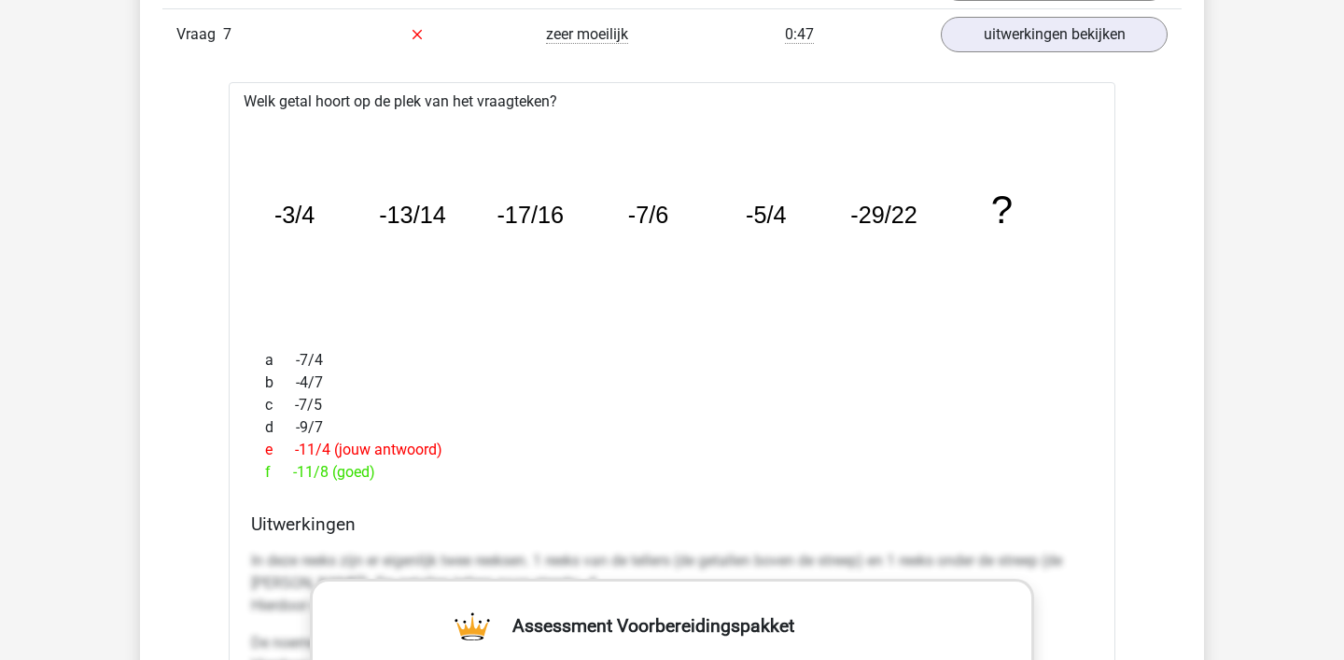
scroll to position [1843, 0]
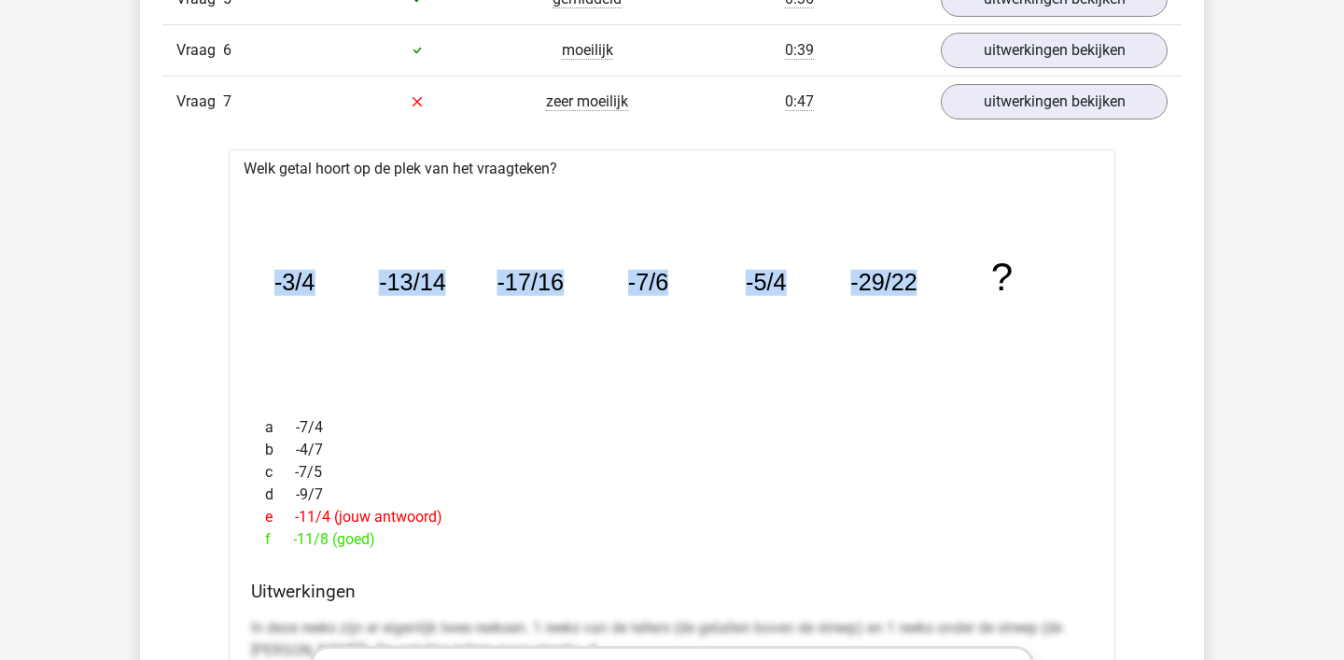
drag, startPoint x: 264, startPoint y: 283, endPoint x: 970, endPoint y: 271, distance: 705.8
click at [970, 271] on icon "image/svg+xml -3/4 -13/14 -17/16 -7/6 -5/4 -29/22 ?" at bounding box center [672, 291] width 827 height 207
copy g "-3/4 -13/14 -17/16 -7/6 -5/4 -29/22"
click at [820, 270] on icon "image/svg+xml -3/4 -13/14 -17/16 -7/6 -5/4 -29/22 ?" at bounding box center [672, 291] width 827 height 207
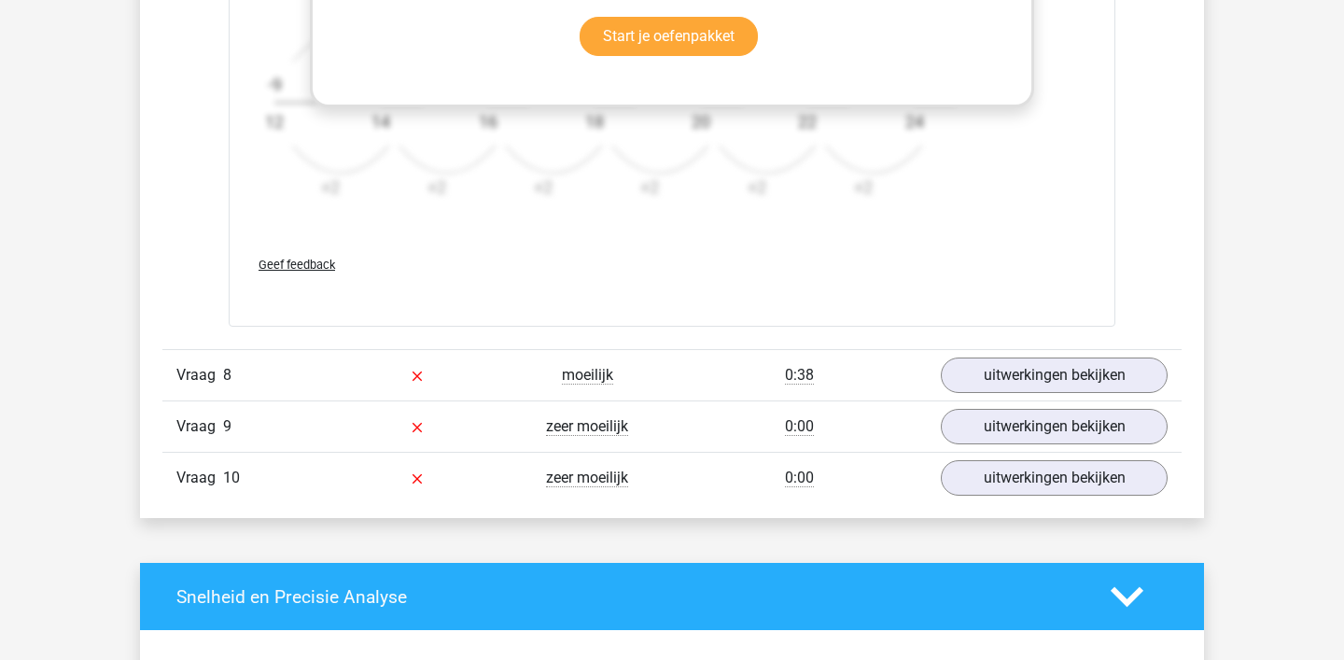
scroll to position [2772, 0]
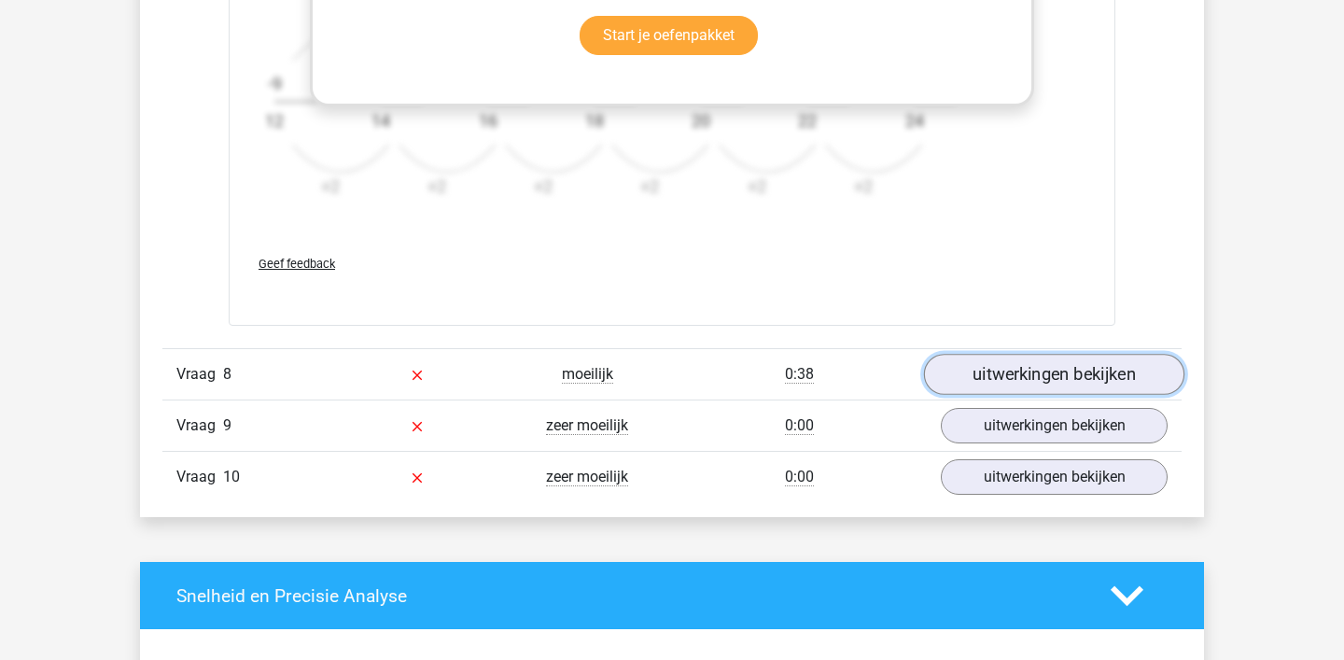
click at [1052, 375] on link "uitwerkingen bekijken" at bounding box center [1054, 374] width 260 height 41
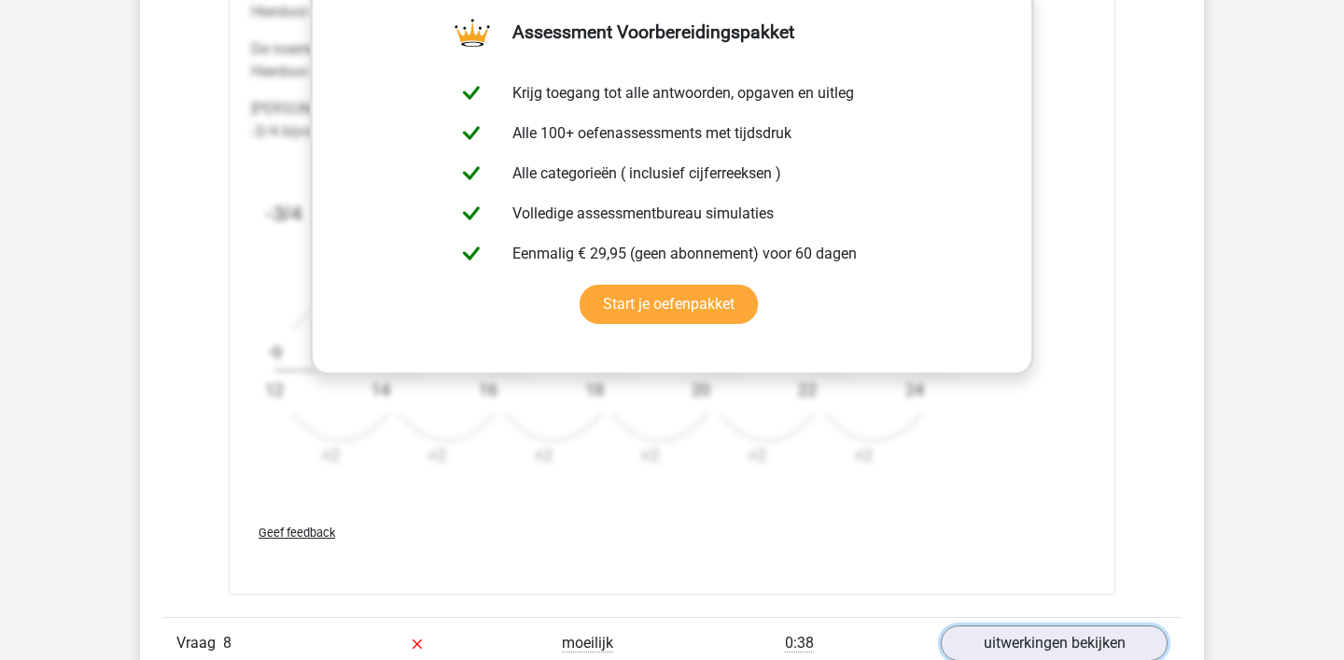
scroll to position [2475, 0]
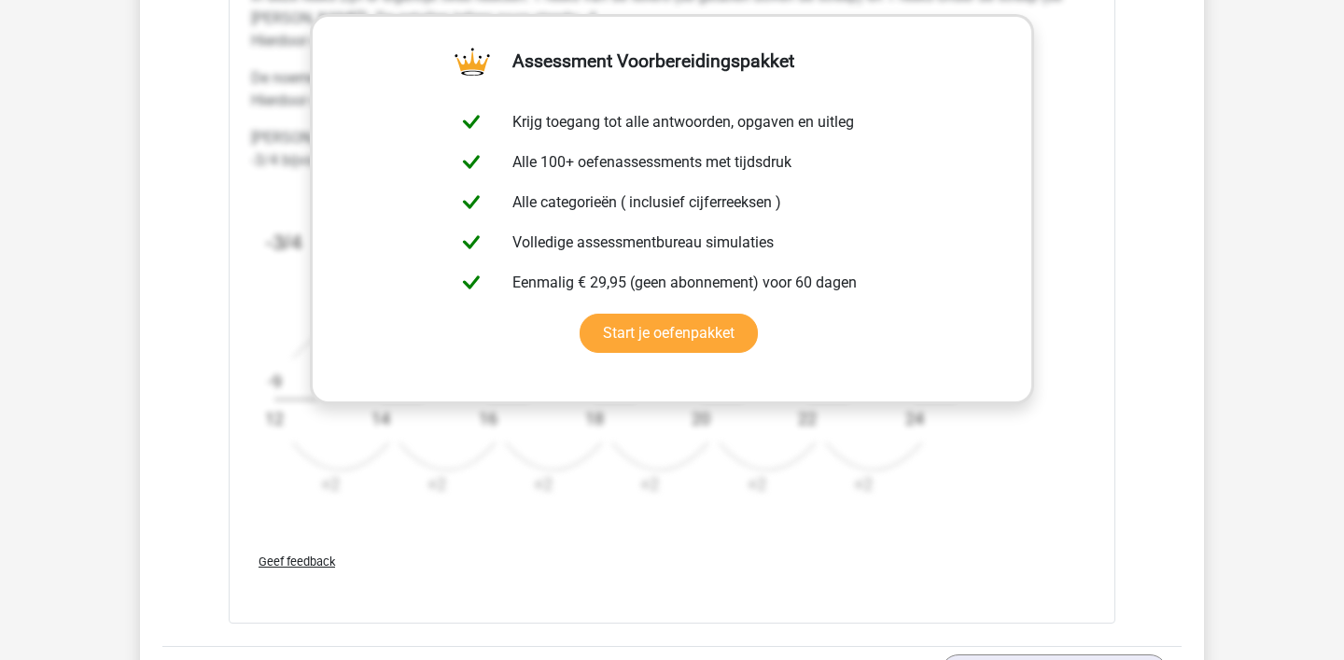
click at [1052, 509] on div "In deze reeks zijn er eigenlijk twee reeksen. 1 reeks van de tellers (de getall…" at bounding box center [672, 249] width 842 height 543
click at [296, 557] on span "Geef feedback" at bounding box center [297, 561] width 77 height 14
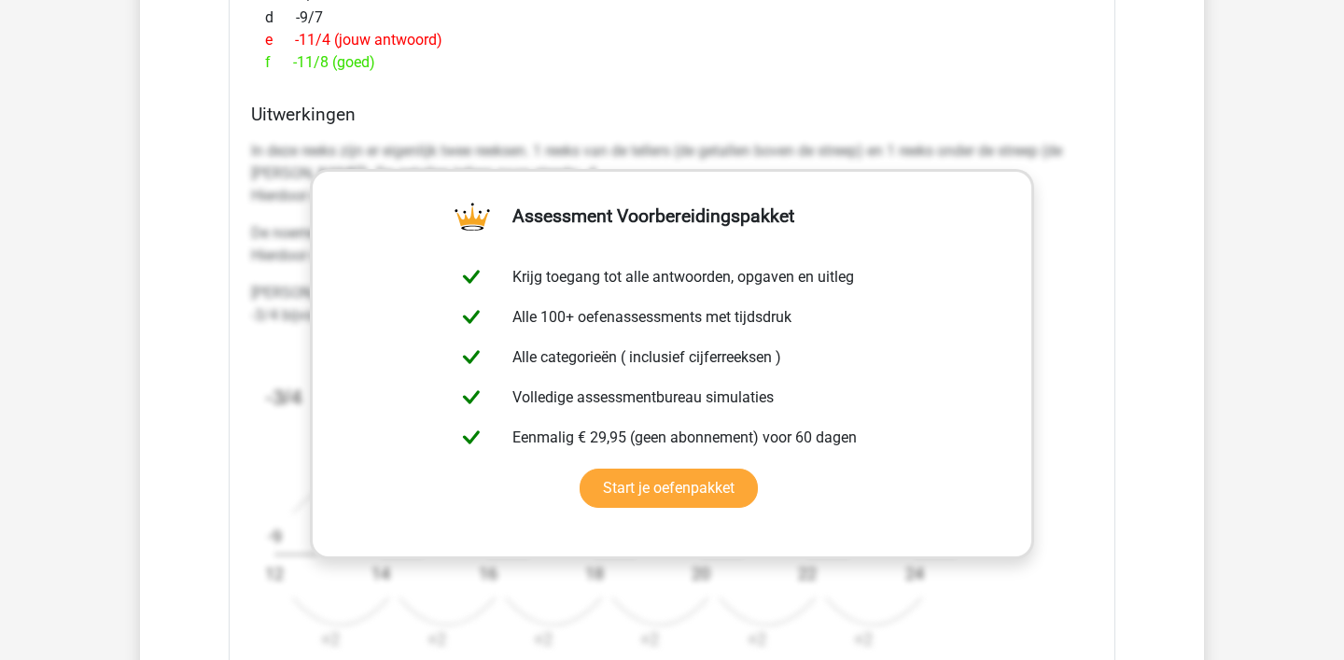
scroll to position [2313, 0]
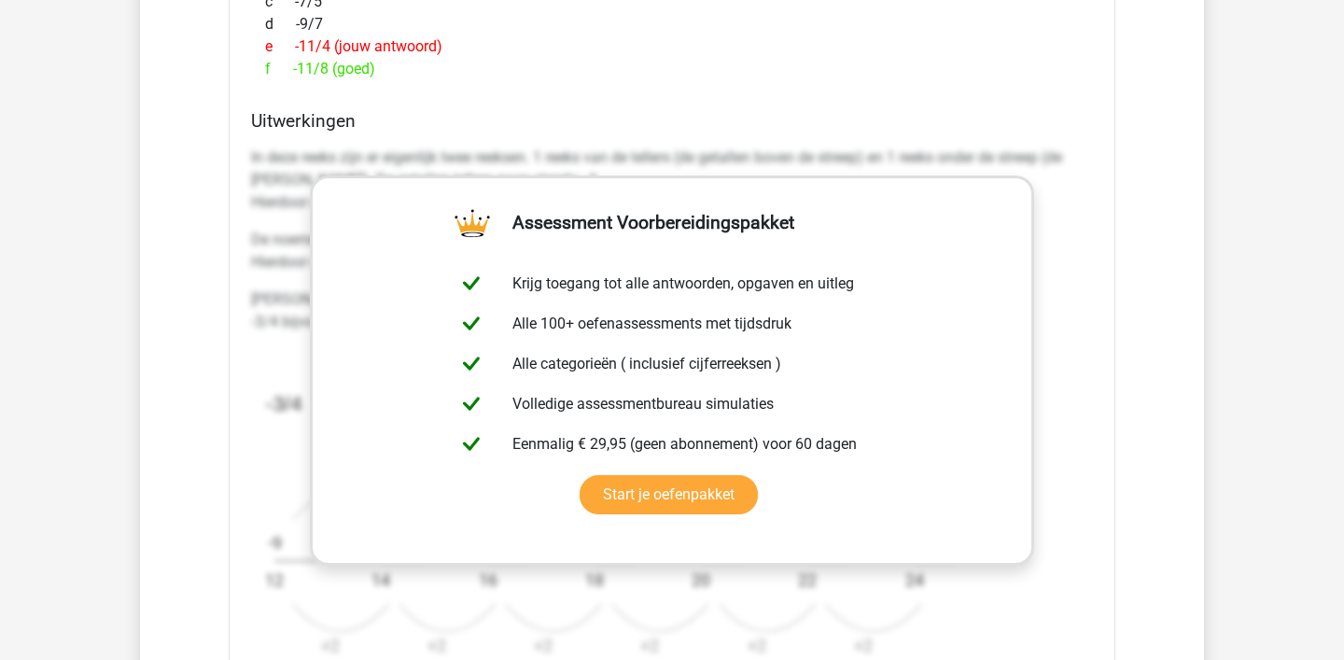
click at [497, 106] on div "Welk getal hoort op de plek van het vraagteken? image/svg+xml -3/4 -13/14 -17/1…" at bounding box center [672, 266] width 887 height 1175
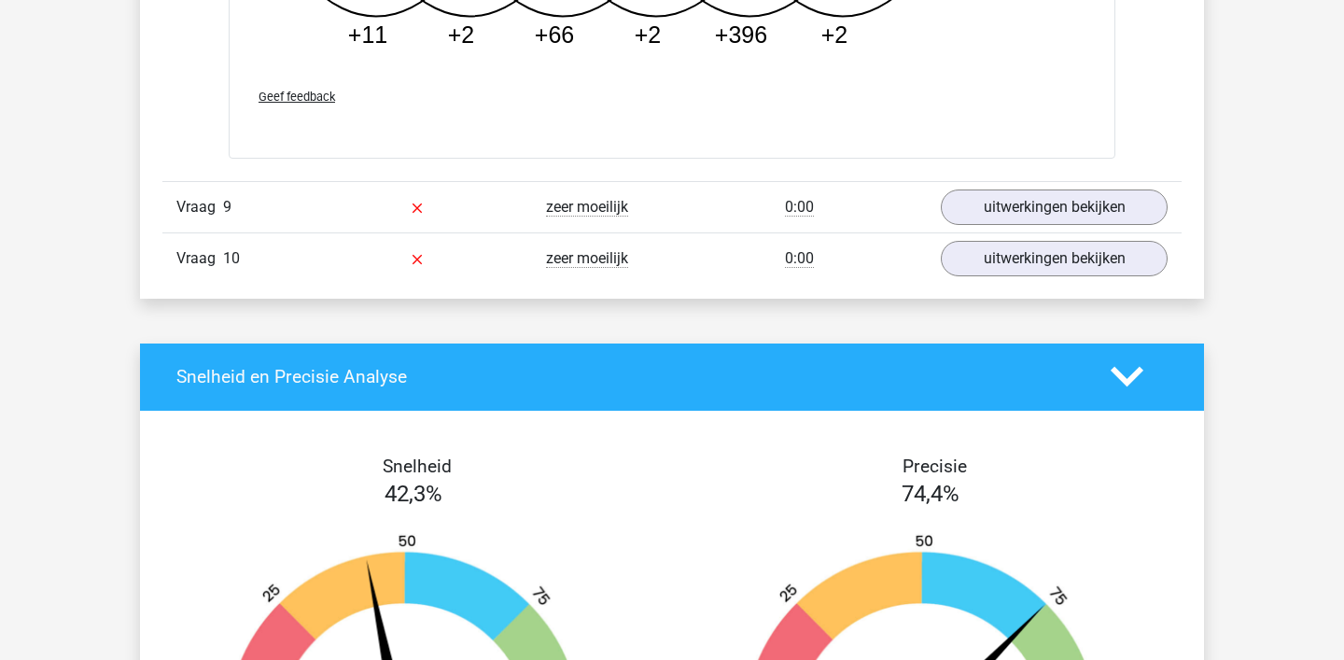
scroll to position [3988, 0]
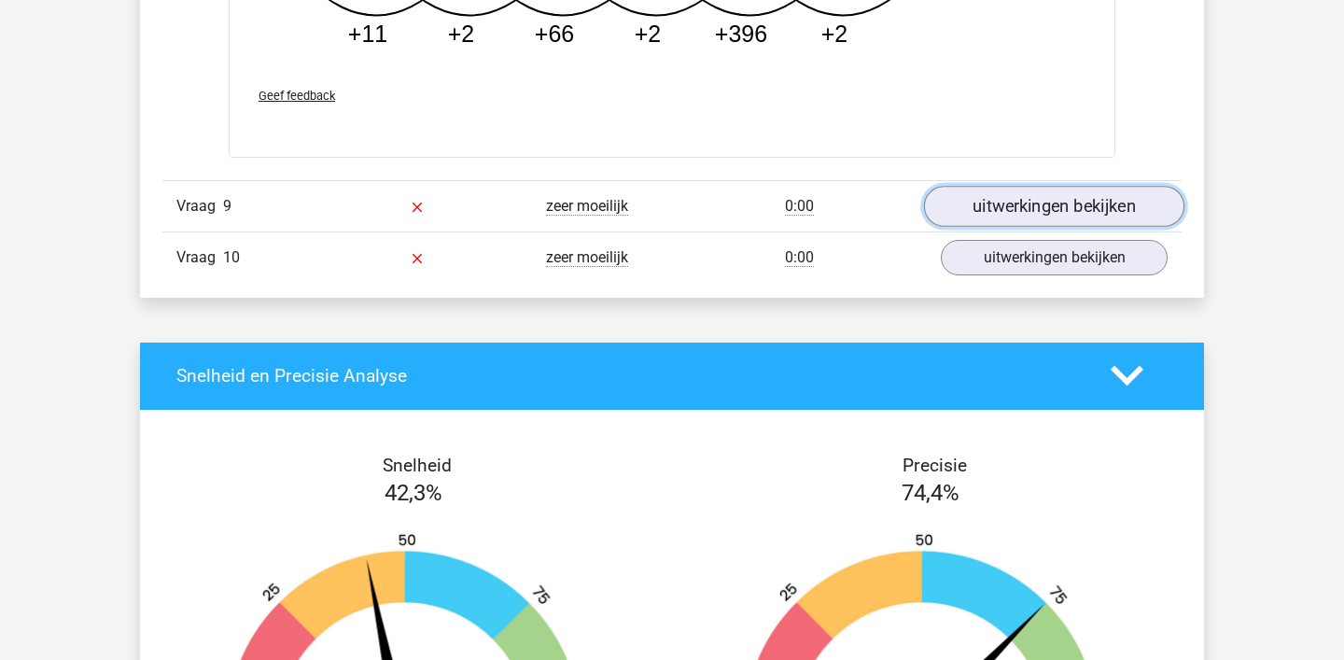
click at [1094, 196] on link "uitwerkingen bekijken" at bounding box center [1054, 206] width 260 height 41
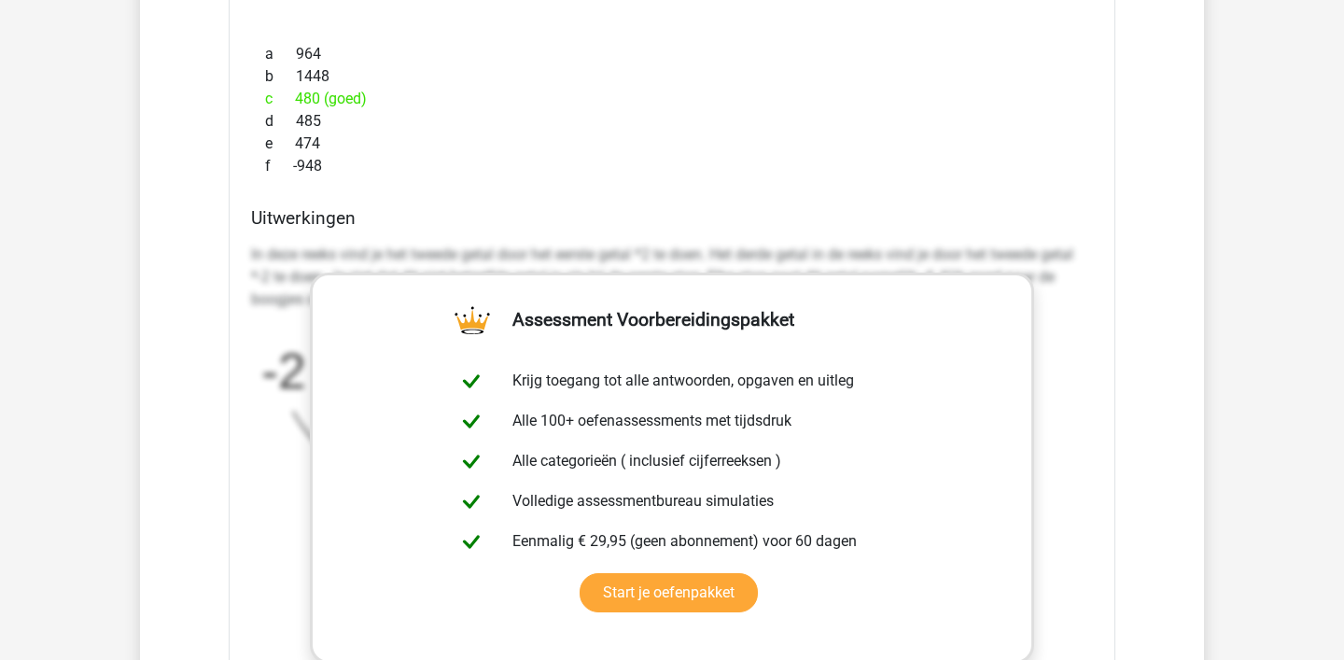
scroll to position [4411, 0]
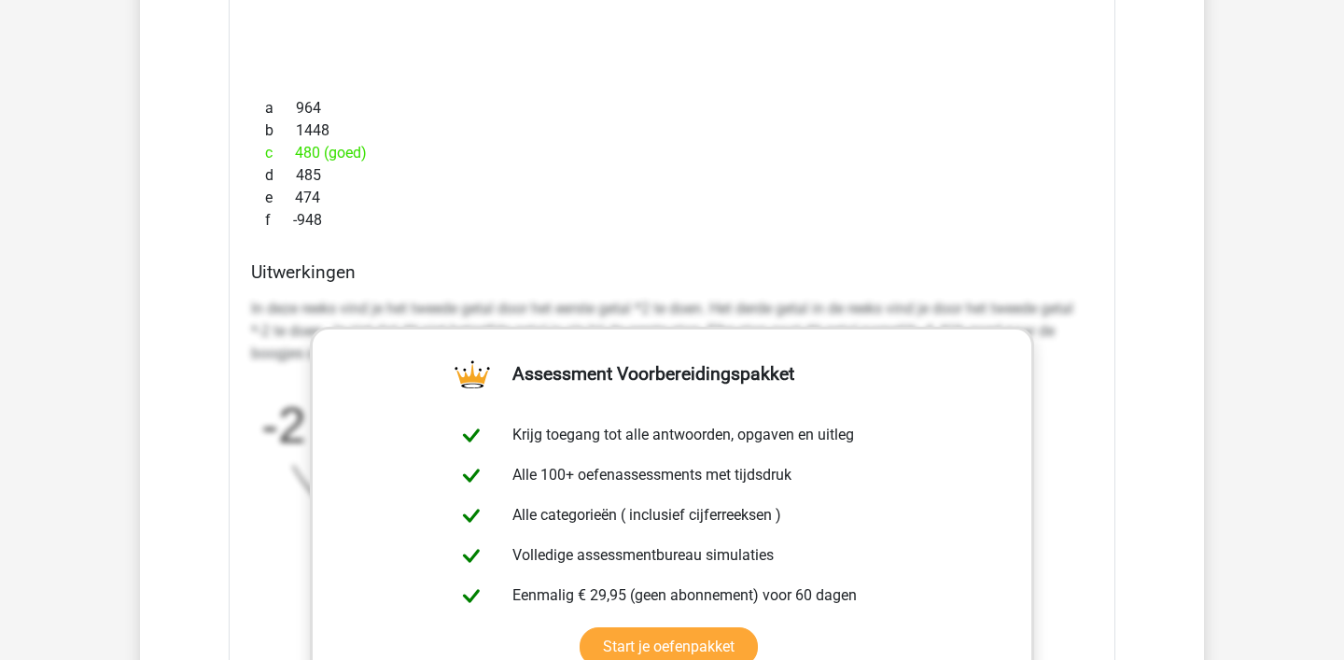
click at [1053, 239] on div "Welk getal hoort op de plek van het vraagteken? image/svg+xml -2 -4 8 -48 ? a 9…" at bounding box center [672, 383] width 887 height 1107
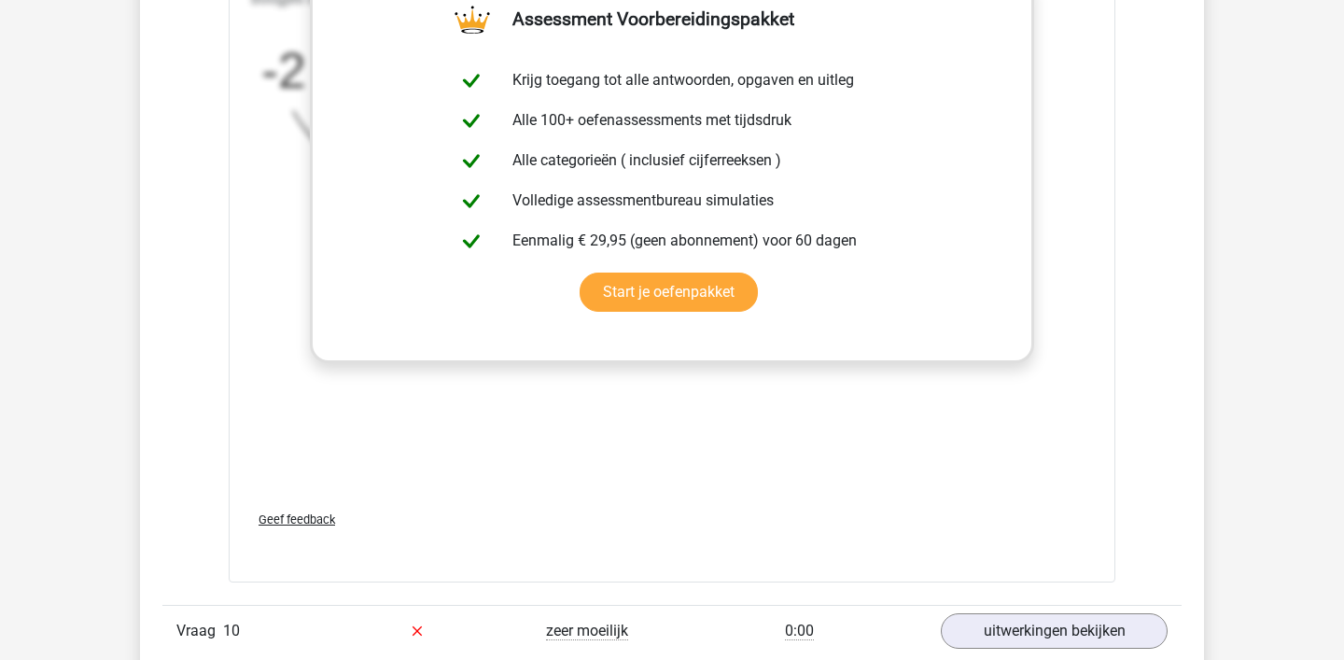
scroll to position [5010, 0]
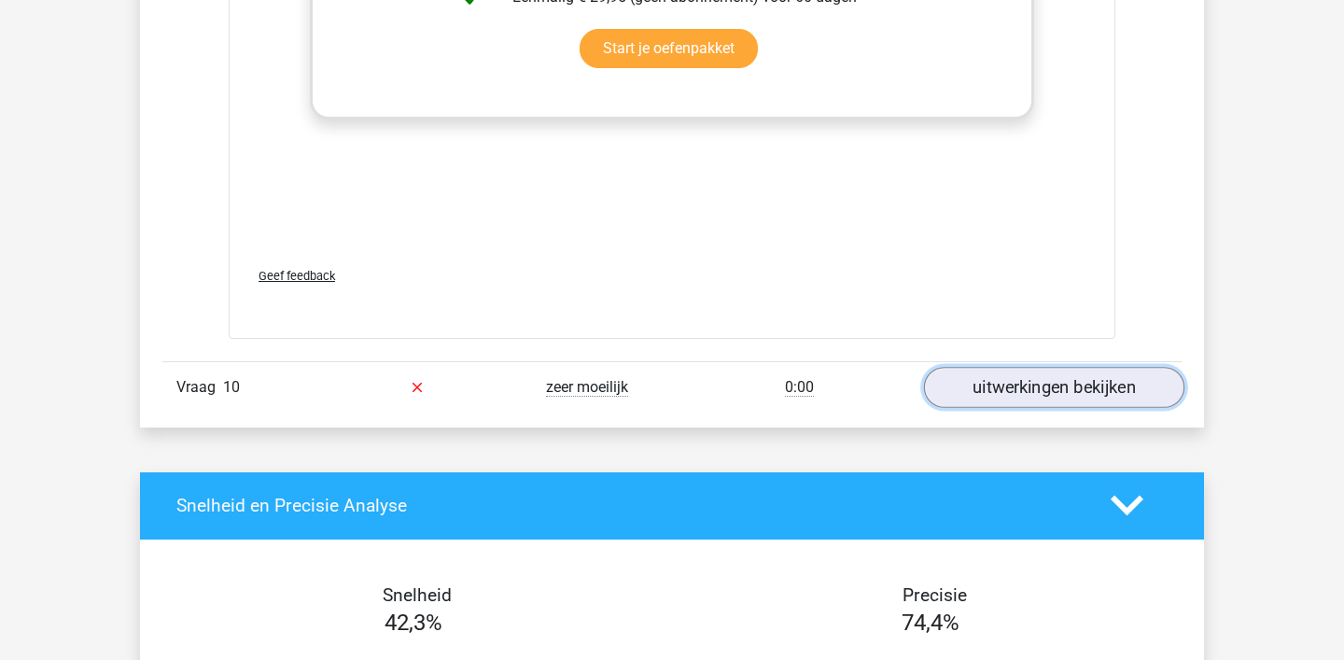
click at [1035, 401] on link "uitwerkingen bekijken" at bounding box center [1054, 387] width 260 height 41
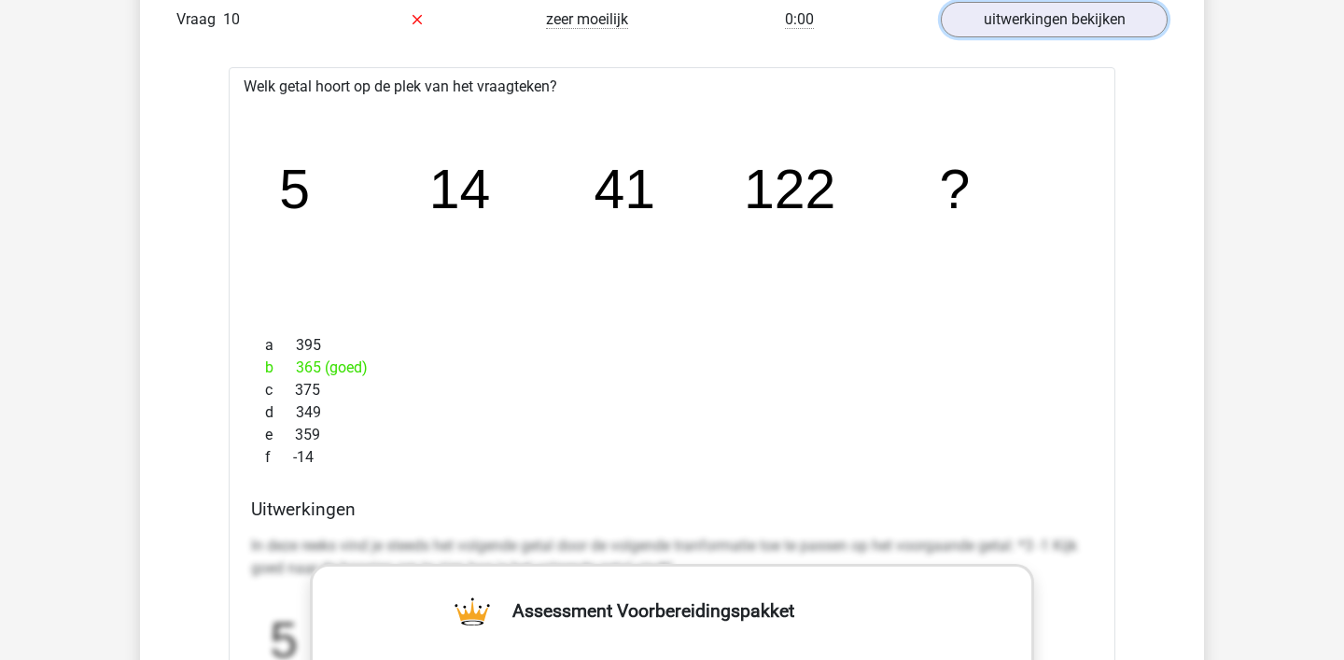
scroll to position [5430, 0]
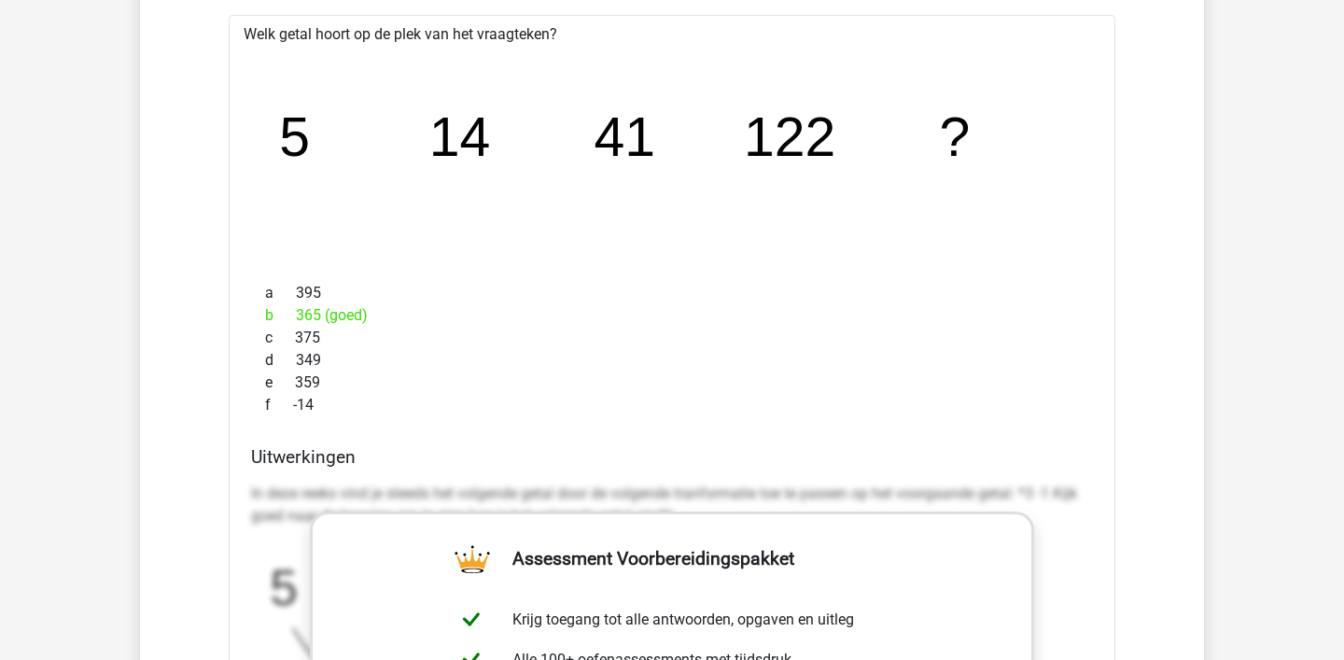
click at [924, 263] on div "image/svg+xml 5 14 41 122 ?" at bounding box center [672, 157] width 857 height 222
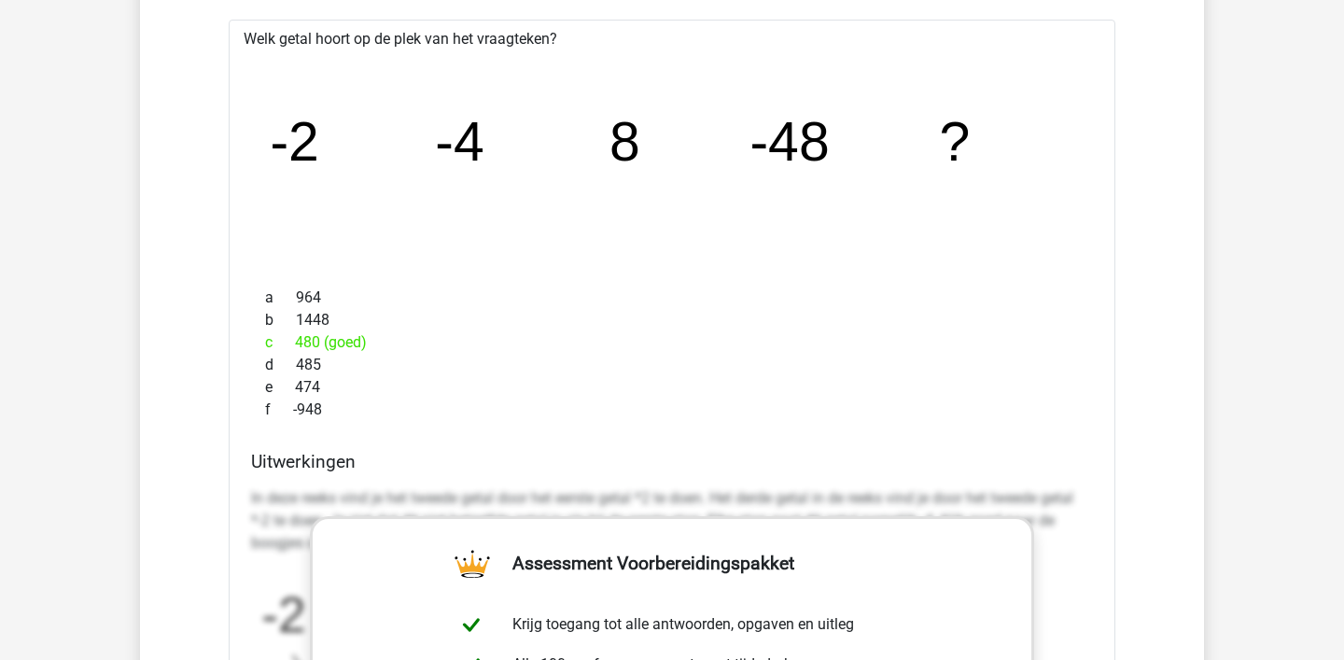
scroll to position [4226, 0]
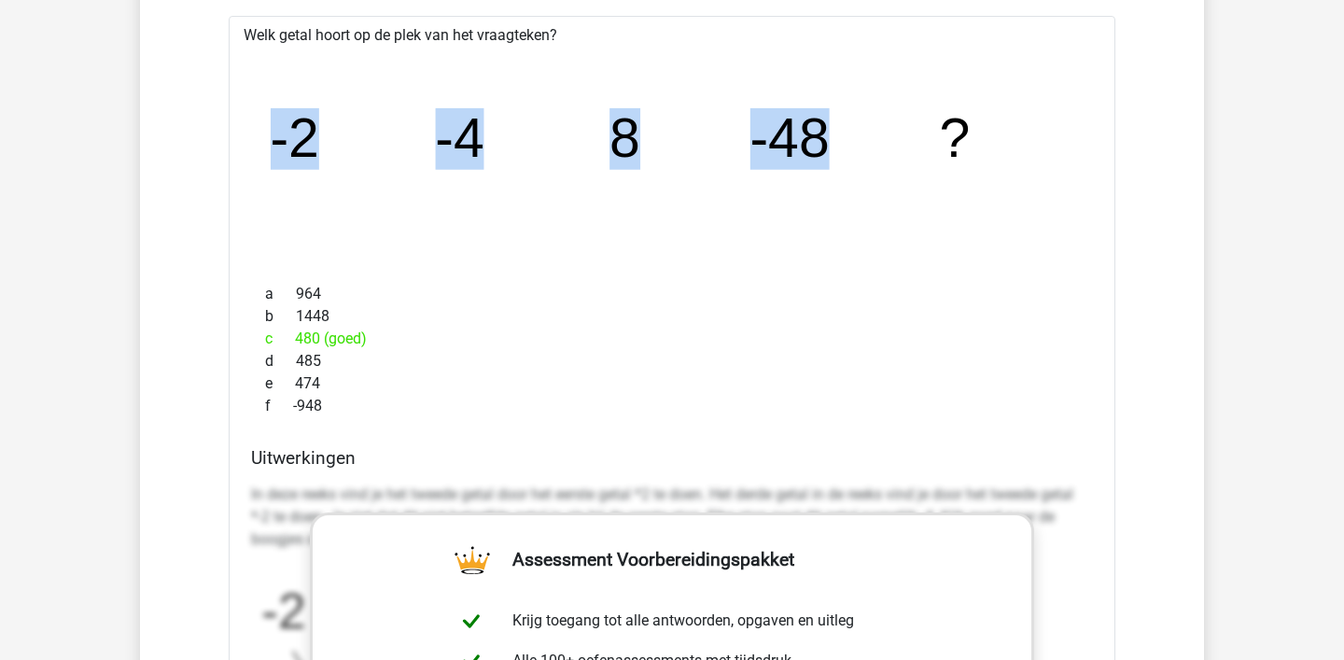
drag, startPoint x: 251, startPoint y: 141, endPoint x: 838, endPoint y: 99, distance: 588.6
click at [838, 99] on div "image/svg+xml -2 -4 8 -48 ?" at bounding box center [672, 158] width 857 height 222
copy g "-2 -4 8 -48"
click at [861, 284] on div "a 964" at bounding box center [672, 294] width 842 height 22
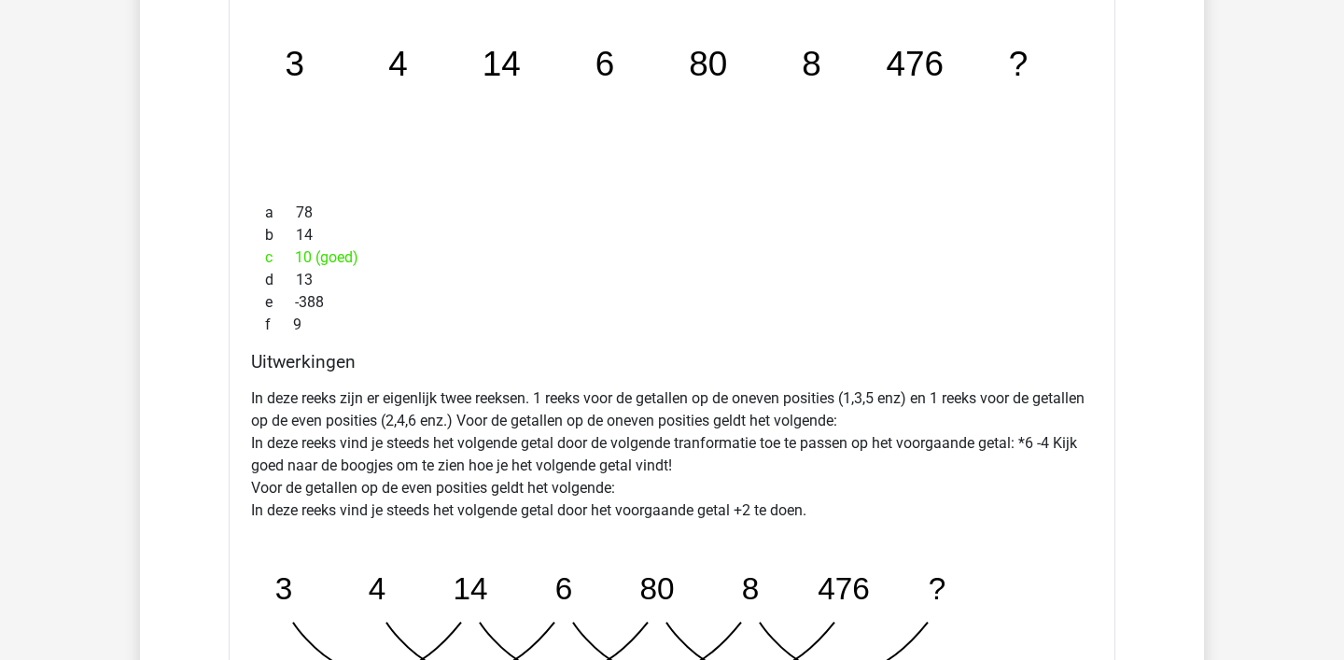
scroll to position [2936, 0]
